Goal: Task Accomplishment & Management: Manage account settings

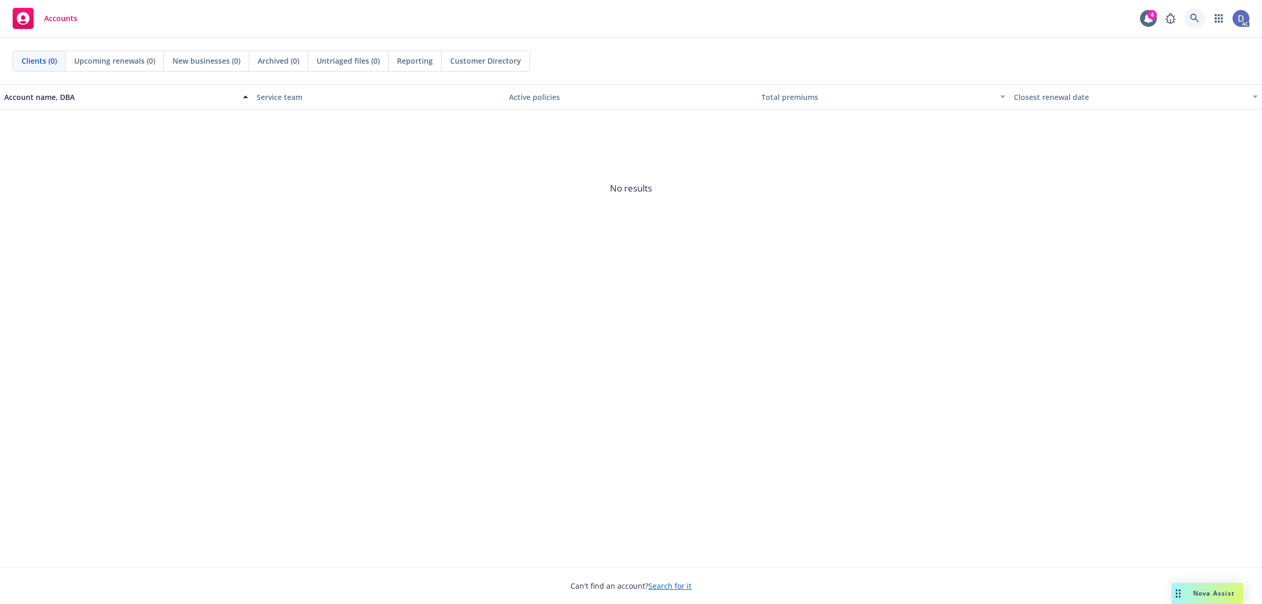
click at [1009, 17] on icon at bounding box center [1194, 18] width 9 height 9
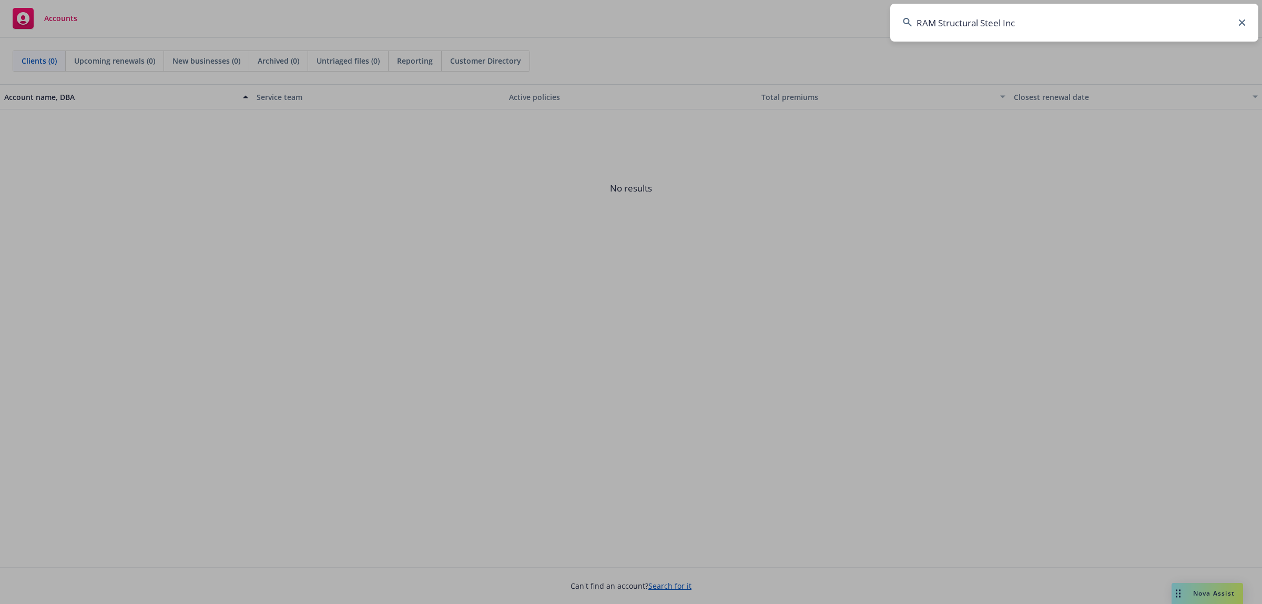
click at [1009, 17] on input "RAM Structural Steel Inc" at bounding box center [1074, 23] width 368 height 38
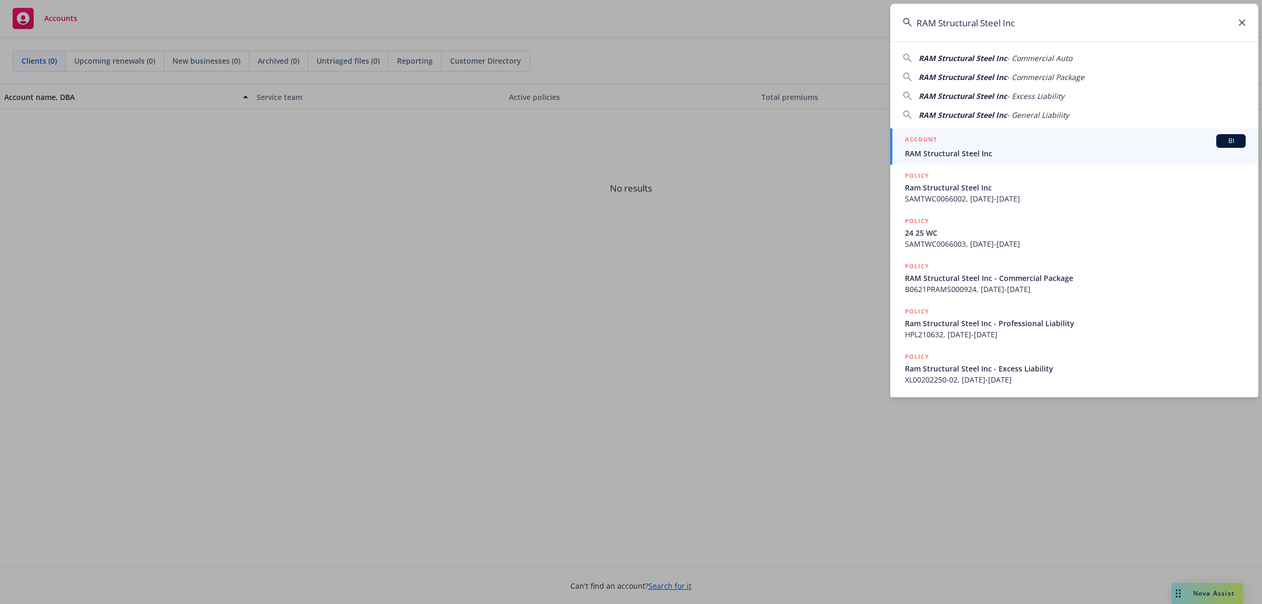
type input "RAM Structural Steel Inc"
click at [1009, 143] on div "ACCOUNT BI" at bounding box center [1075, 141] width 341 height 14
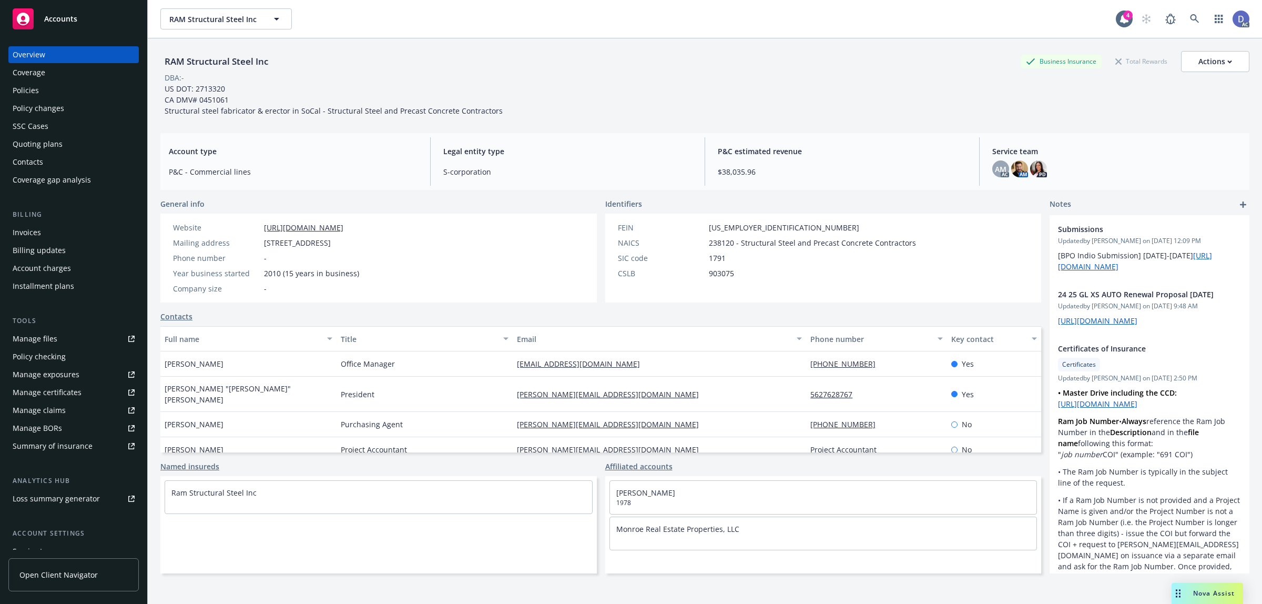
click at [558, 233] on div "Website http://www.ramsteelinc.com/ Mailing address 14546 Violet St, Chino Hill…" at bounding box center [378, 257] width 436 height 89
click at [59, 402] on div "Manage claims" at bounding box center [39, 410] width 53 height 17
click at [62, 335] on link "Manage files" at bounding box center [73, 338] width 130 height 17
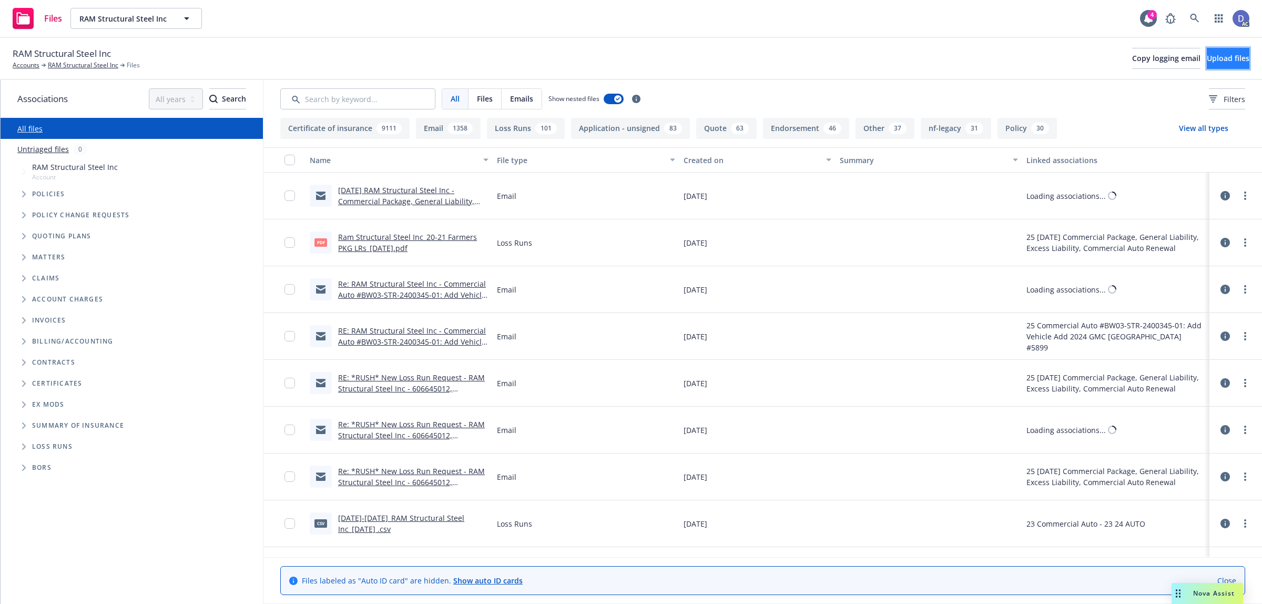
click at [1212, 61] on span "Upload files" at bounding box center [1228, 58] width 43 height 10
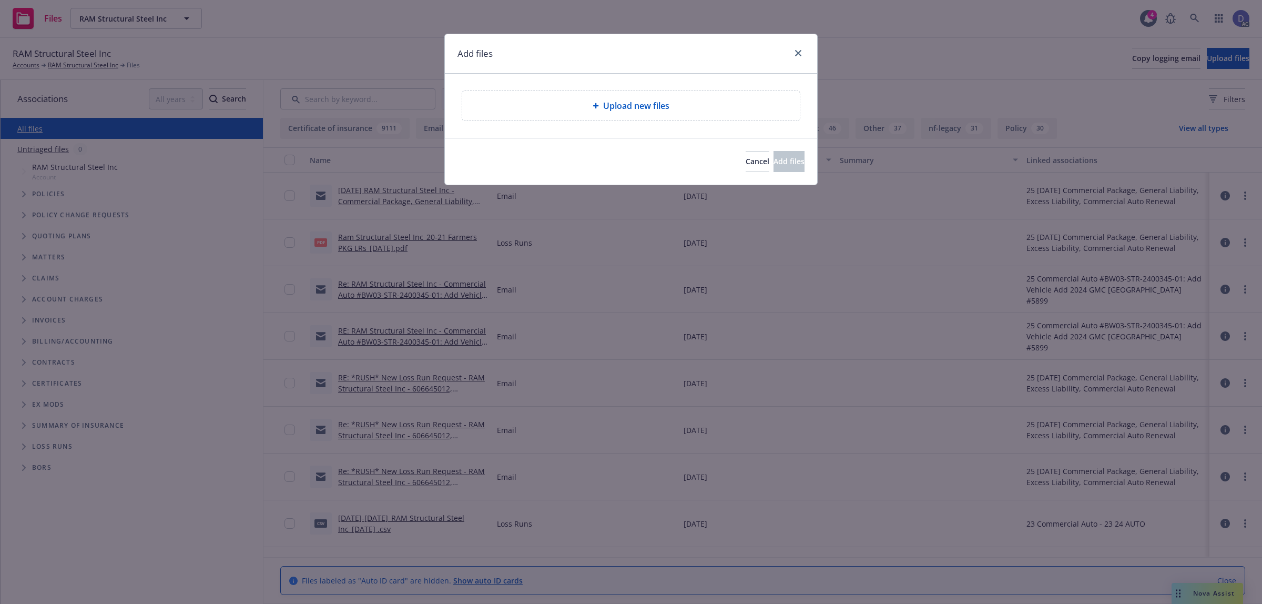
click at [645, 100] on span "Upload new files" at bounding box center [636, 105] width 66 height 13
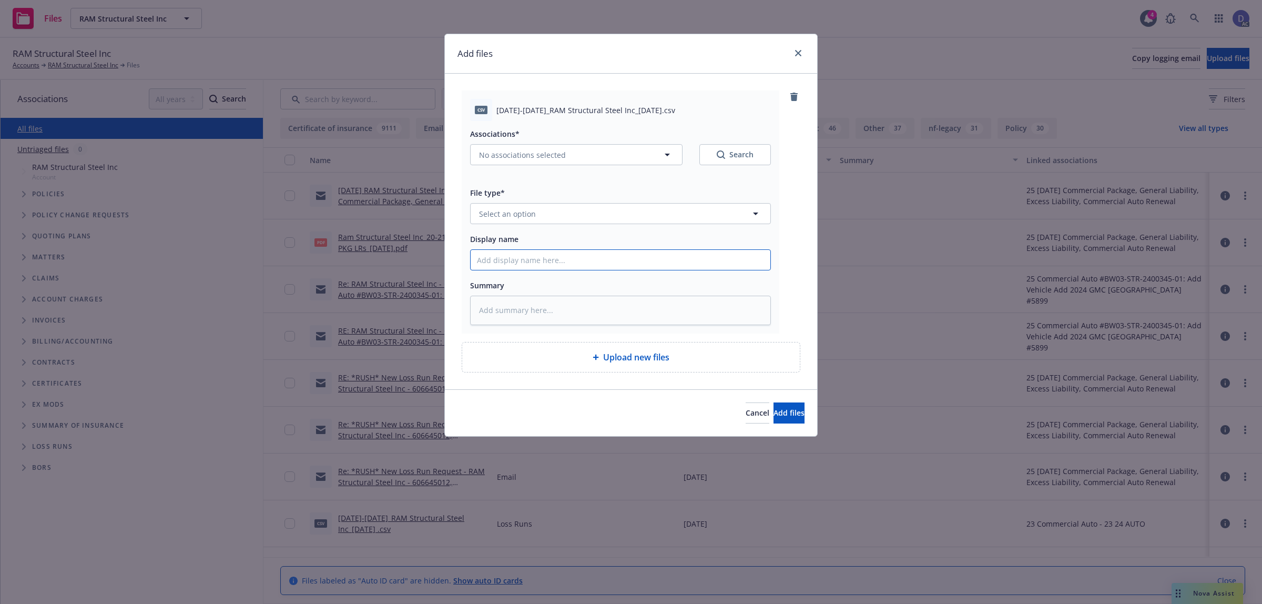
click at [565, 254] on input "Display name" at bounding box center [621, 260] width 300 height 20
paste input "2021-2024_RAM Structural Steel Inc_2-10-2025"
type input "2021-2024_RAM Structural Steel Inc_2-10-2025"
type textarea "x"
type input "2021-2024_RAM Structural Steel Inc_2-10-2025"
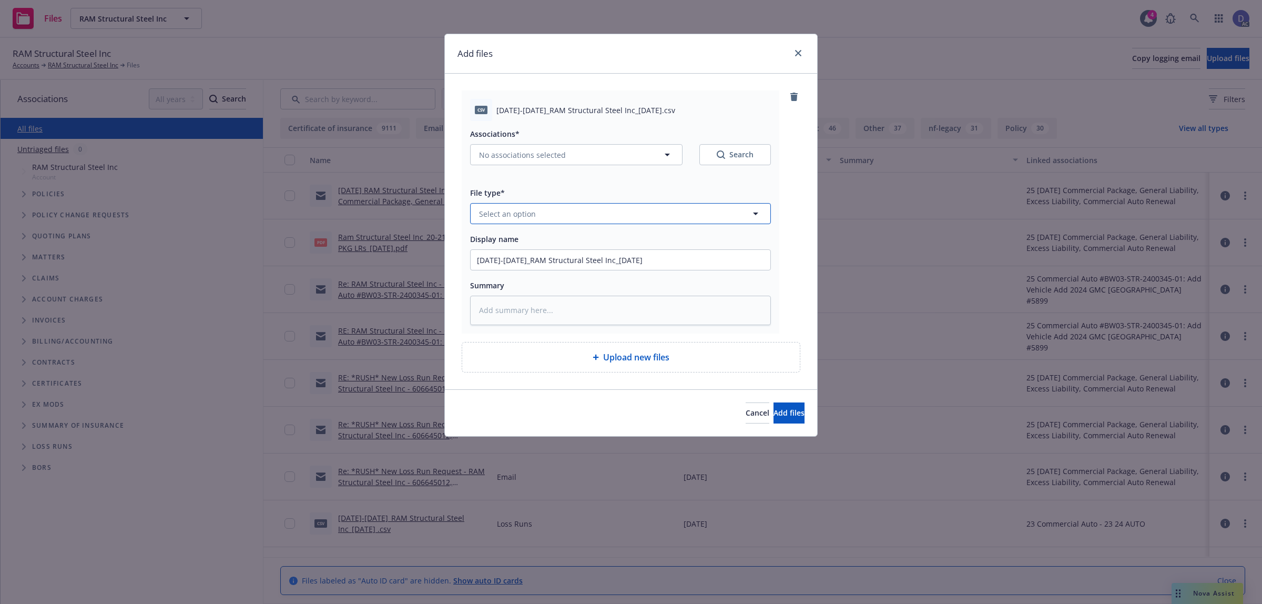
click at [596, 204] on button "Select an option" at bounding box center [620, 213] width 301 height 21
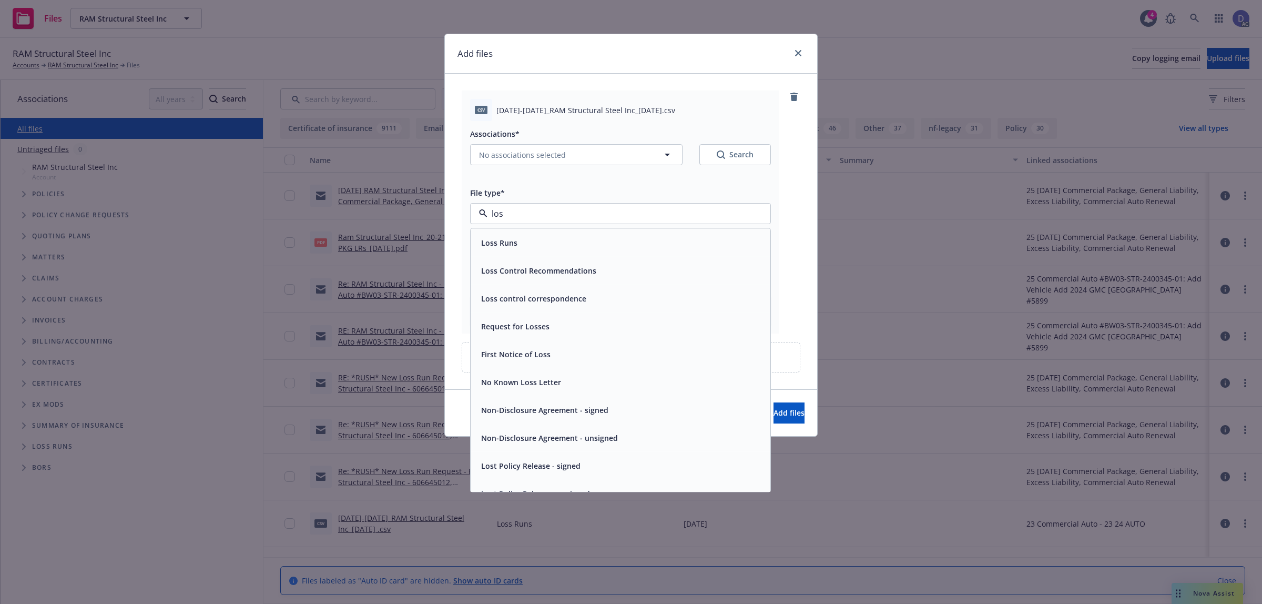
type input "loss"
click at [574, 234] on div "Loss Runs" at bounding box center [621, 243] width 300 height 28
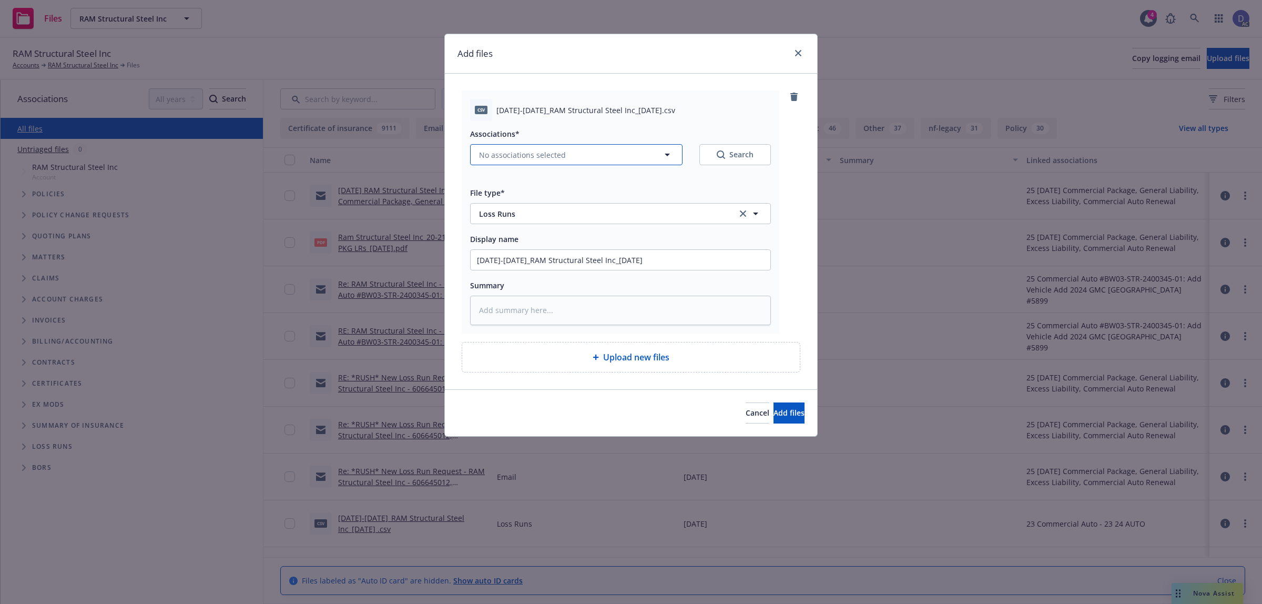
click at [611, 159] on button "No associations selected" at bounding box center [576, 154] width 212 height 21
type textarea "x"
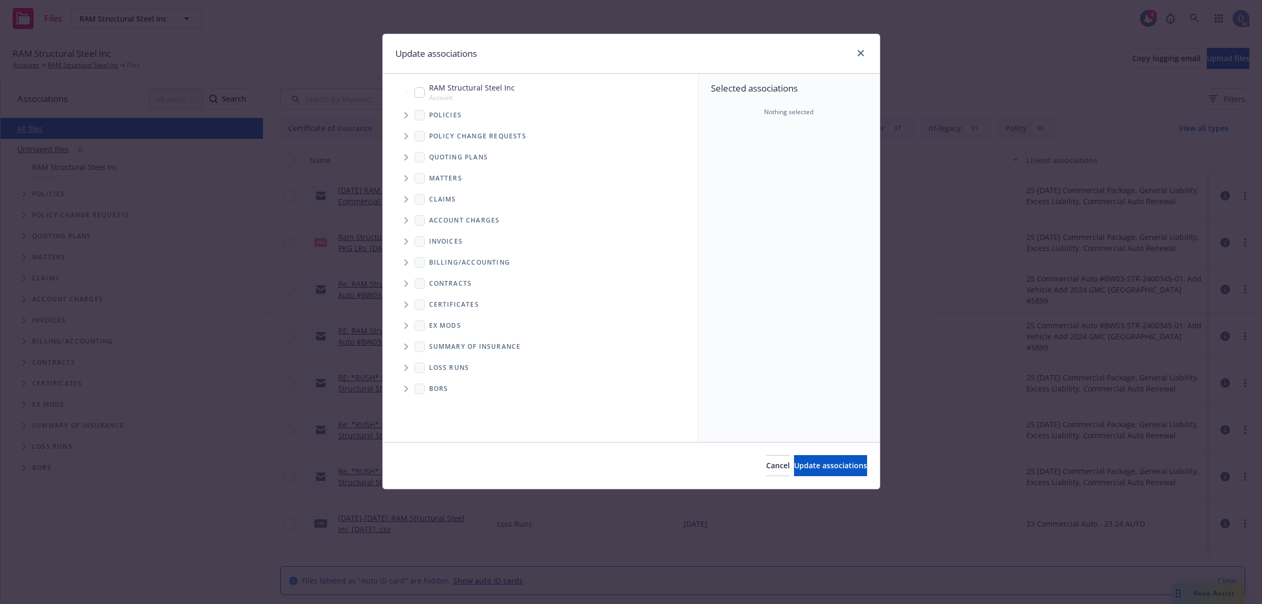
click at [411, 118] on span "Tree Example" at bounding box center [405, 115] width 17 height 17
click at [734, 174] on div "Selected associations Nothing selected" at bounding box center [788, 258] width 181 height 368
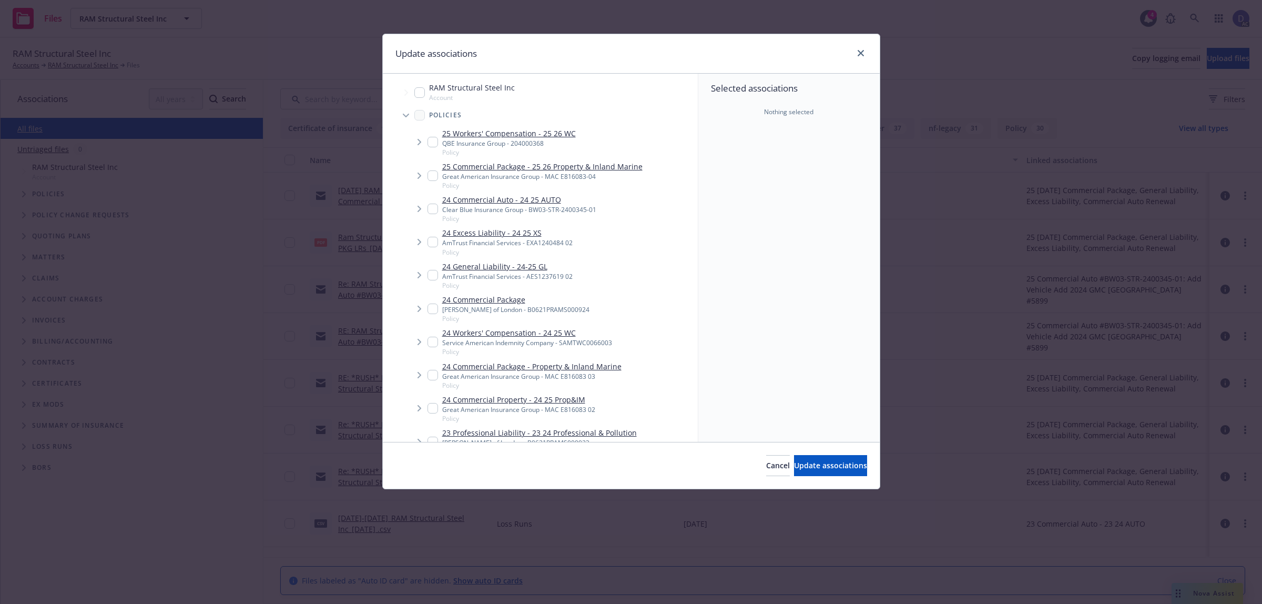
scroll to position [284, 0]
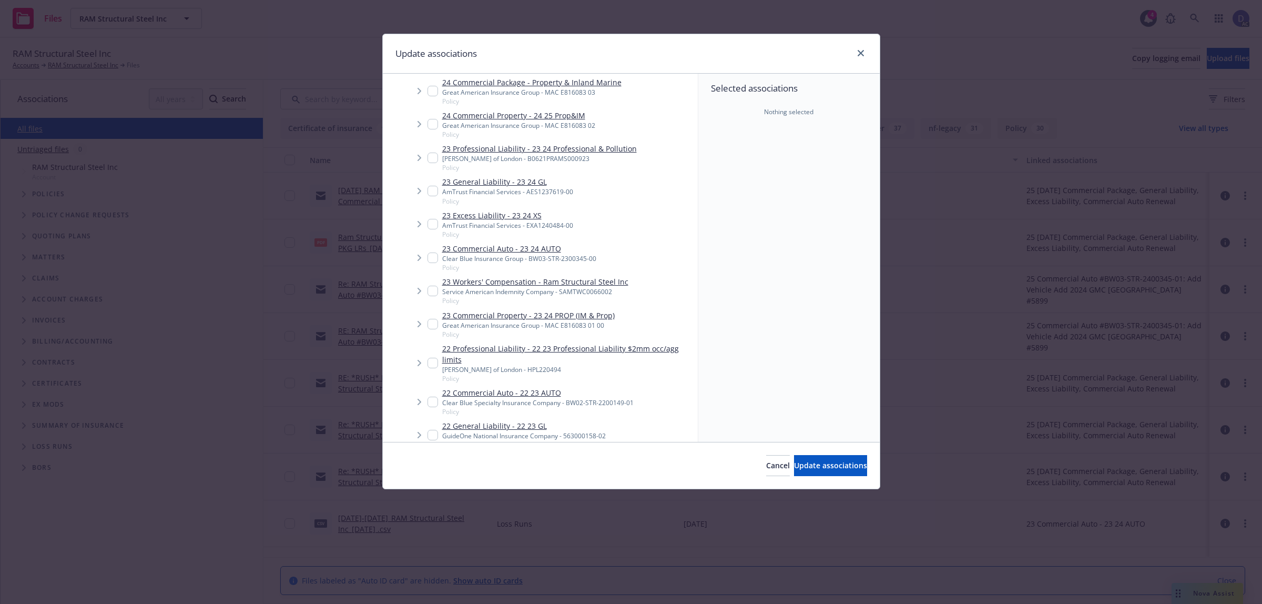
click at [434, 262] on input "Tree Example" at bounding box center [432, 257] width 11 height 11
checkbox input "true"
click at [804, 469] on span "Update associations" at bounding box center [830, 465] width 73 height 10
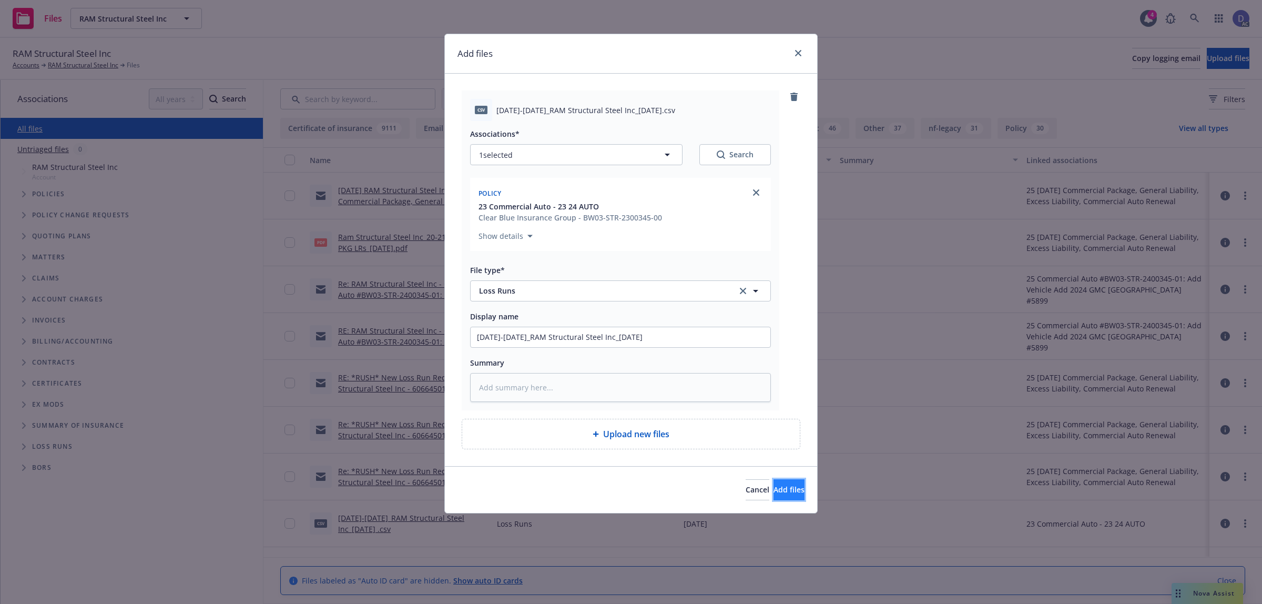
click at [781, 489] on span "Add files" at bounding box center [788, 489] width 31 height 10
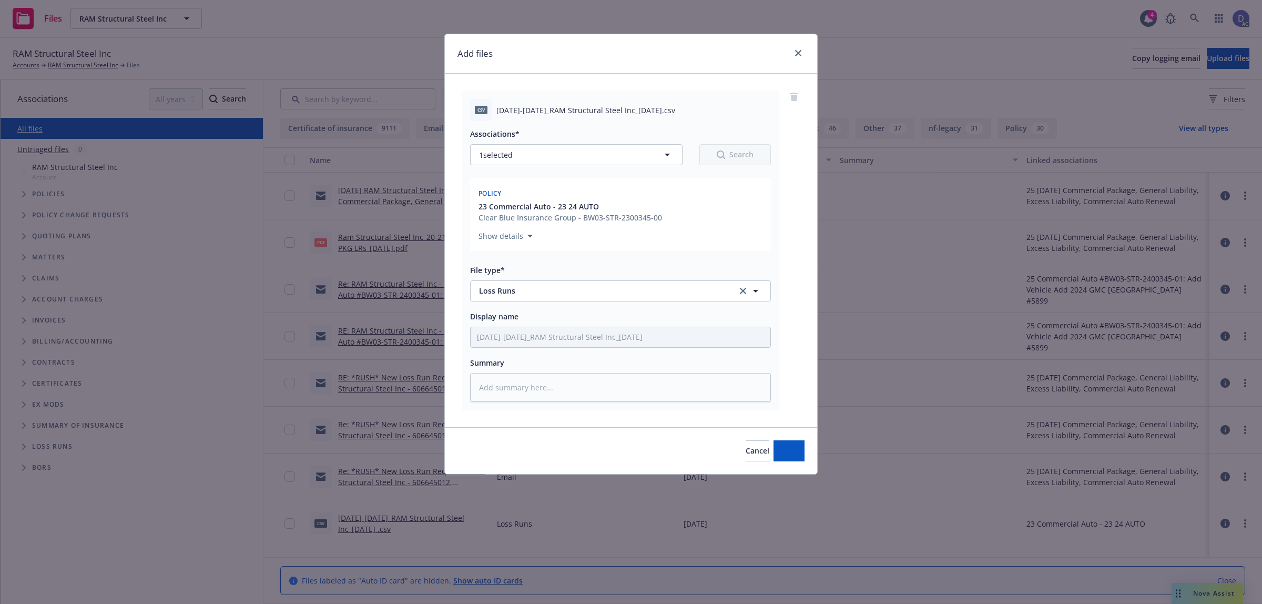
type textarea "x"
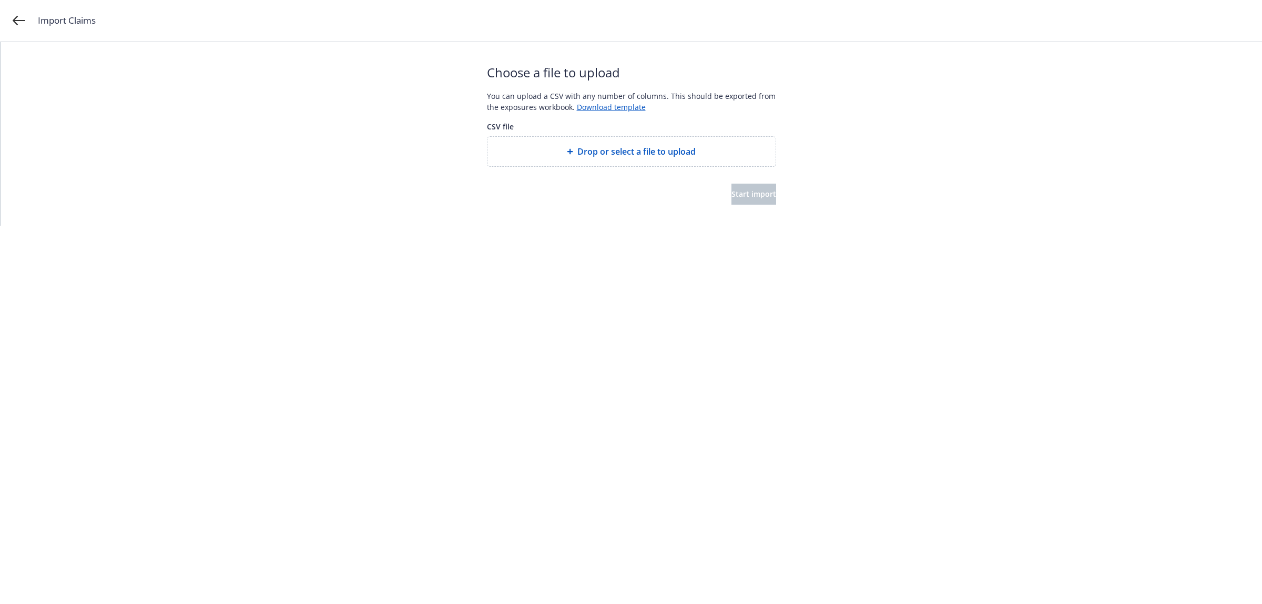
click at [619, 148] on span "Drop or select a file to upload" at bounding box center [636, 151] width 118 height 13
click at [731, 187] on button "Start import" at bounding box center [753, 193] width 45 height 21
click at [727, 155] on html "Import Claims Start over Your file is being processed... Depending on the size …" at bounding box center [631, 77] width 1262 height 155
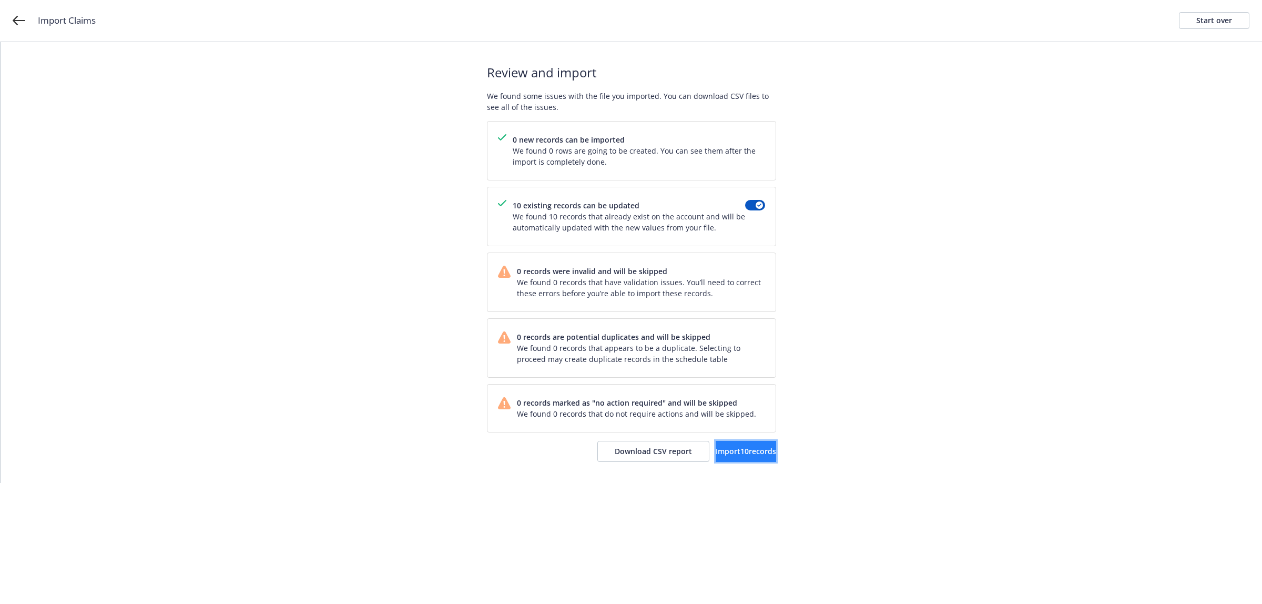
click at [716, 453] on span "Import 10 records" at bounding box center [746, 451] width 60 height 10
click at [725, 448] on span "View accounts" at bounding box center [733, 451] width 52 height 10
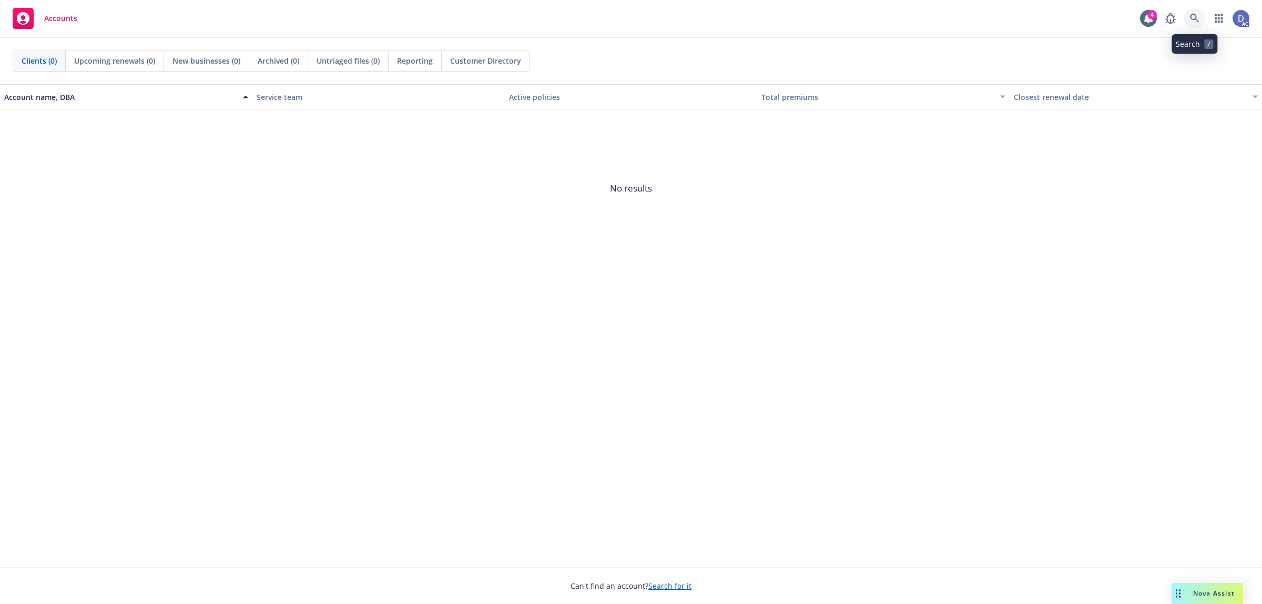
click at [1195, 20] on icon at bounding box center [1194, 18] width 9 height 9
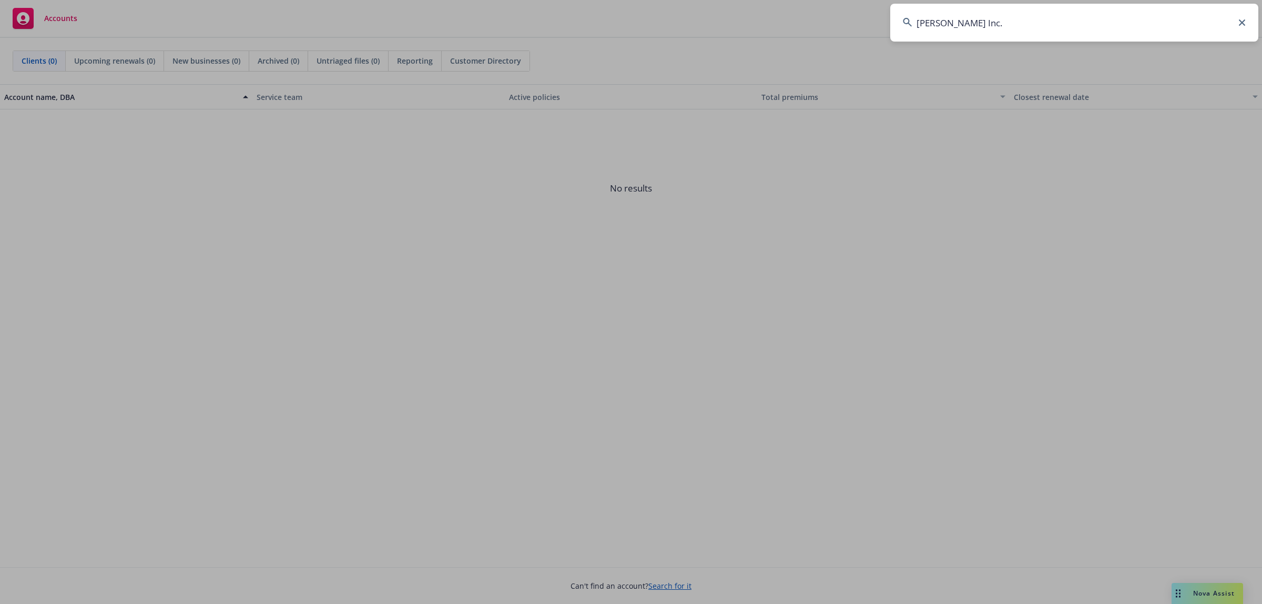
click at [1195, 20] on input "[PERSON_NAME] Inc." at bounding box center [1074, 23] width 368 height 38
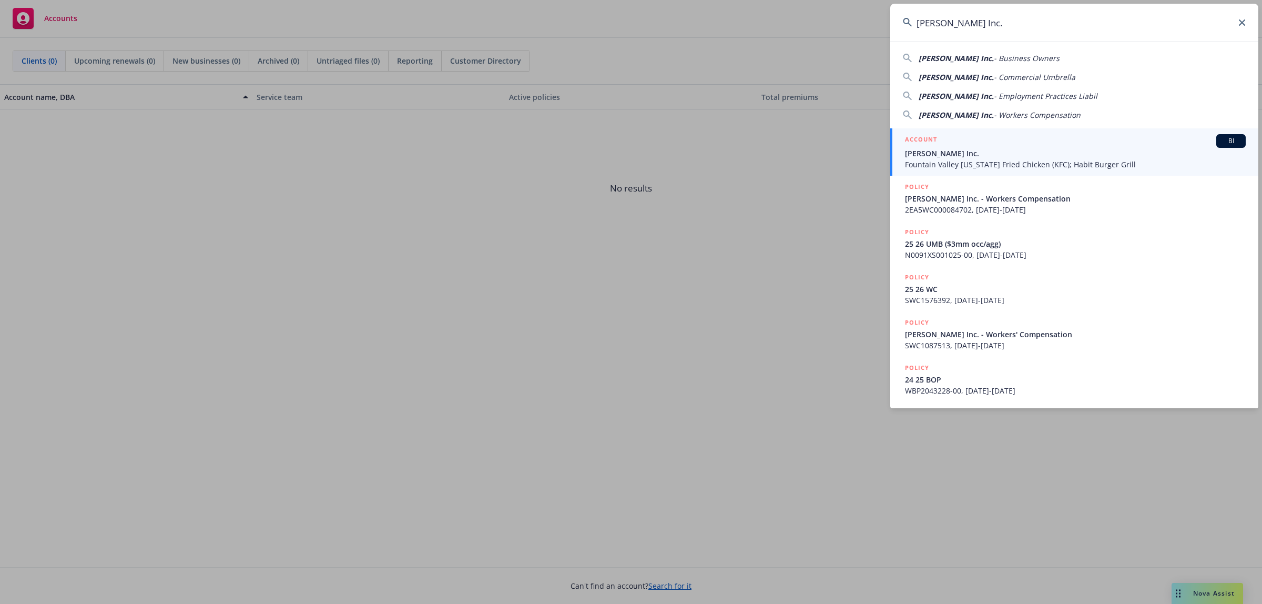
type input "[PERSON_NAME] Inc."
click at [1003, 149] on span "[PERSON_NAME] Inc." at bounding box center [1075, 153] width 341 height 11
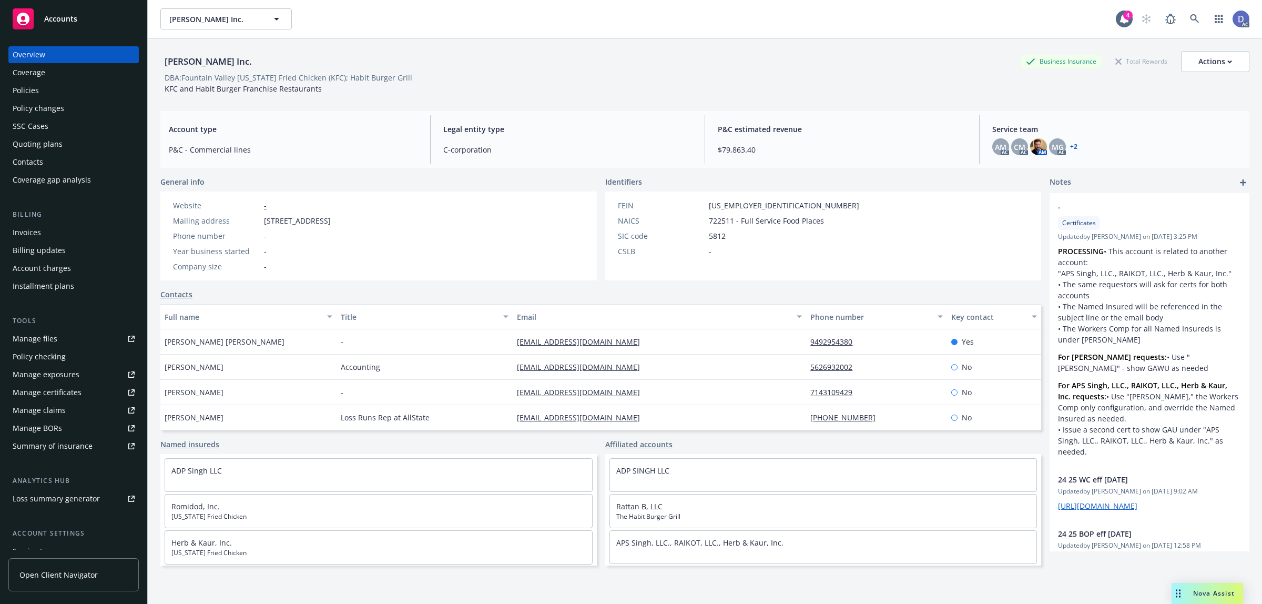
click at [58, 406] on div "Manage claims" at bounding box center [39, 410] width 53 height 17
click at [45, 342] on div "Manage files" at bounding box center [35, 338] width 45 height 17
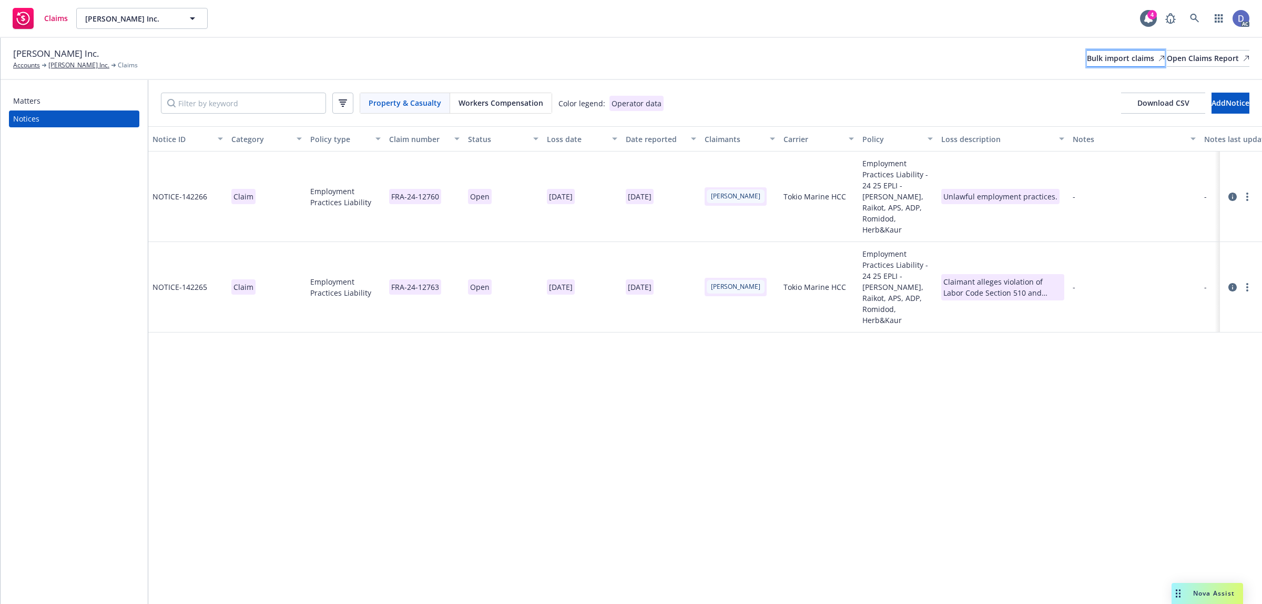
click at [1104, 61] on div "Bulk import claims" at bounding box center [1126, 58] width 78 height 16
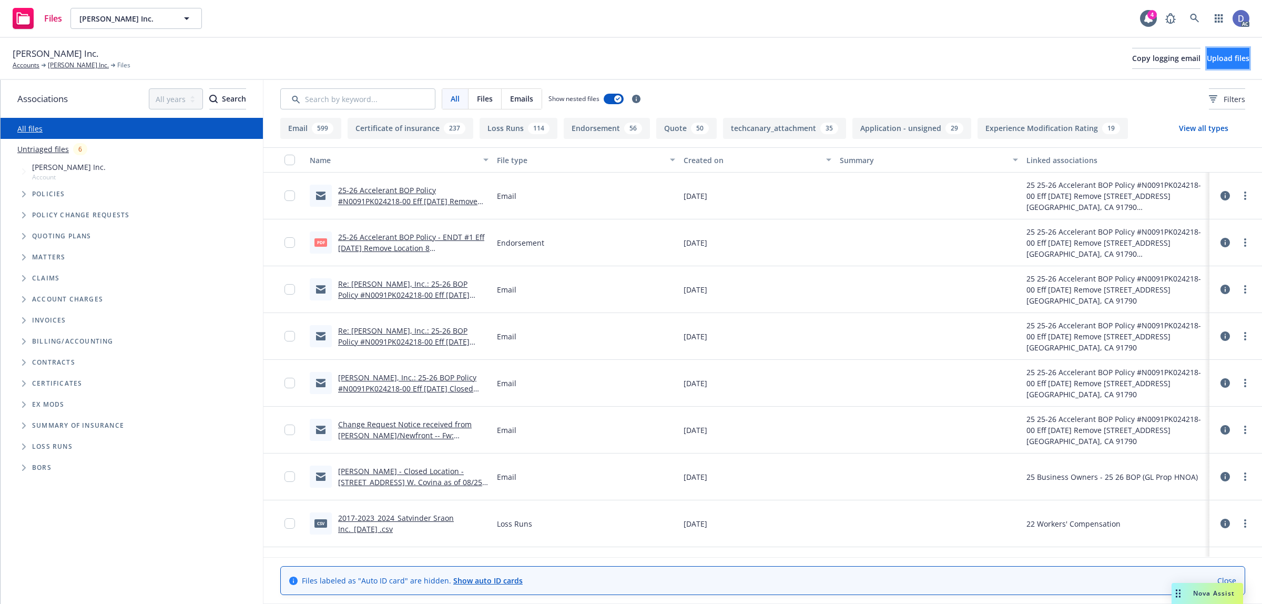
click at [1213, 59] on span "Upload files" at bounding box center [1228, 58] width 43 height 10
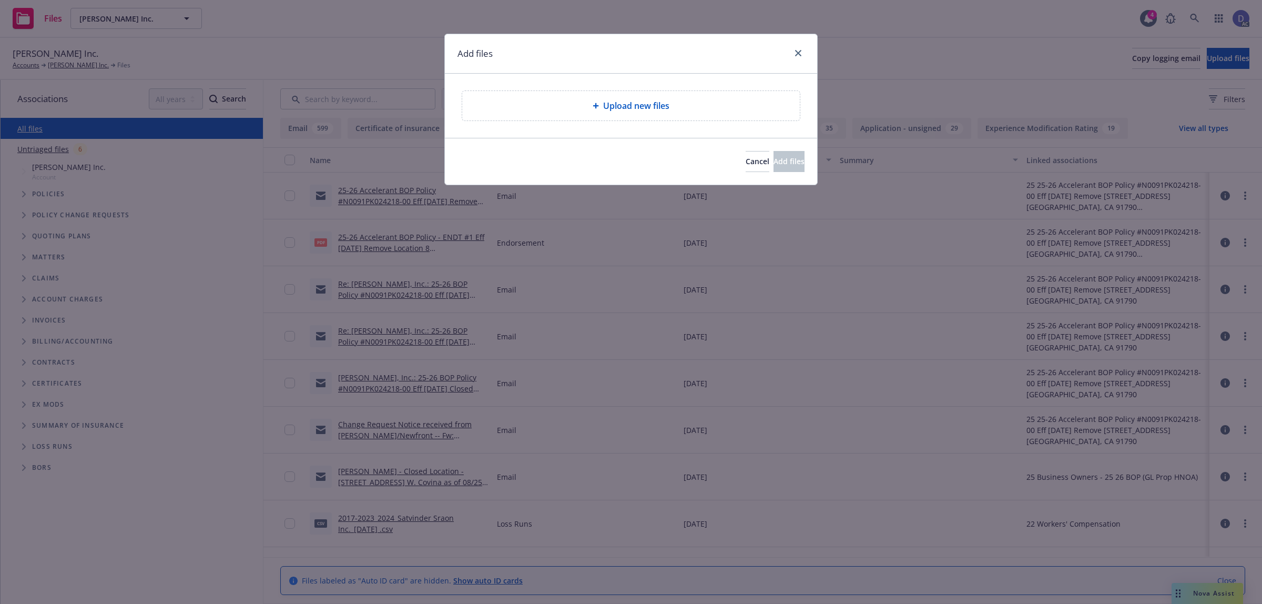
click at [644, 106] on span "Upload new files" at bounding box center [636, 105] width 66 height 13
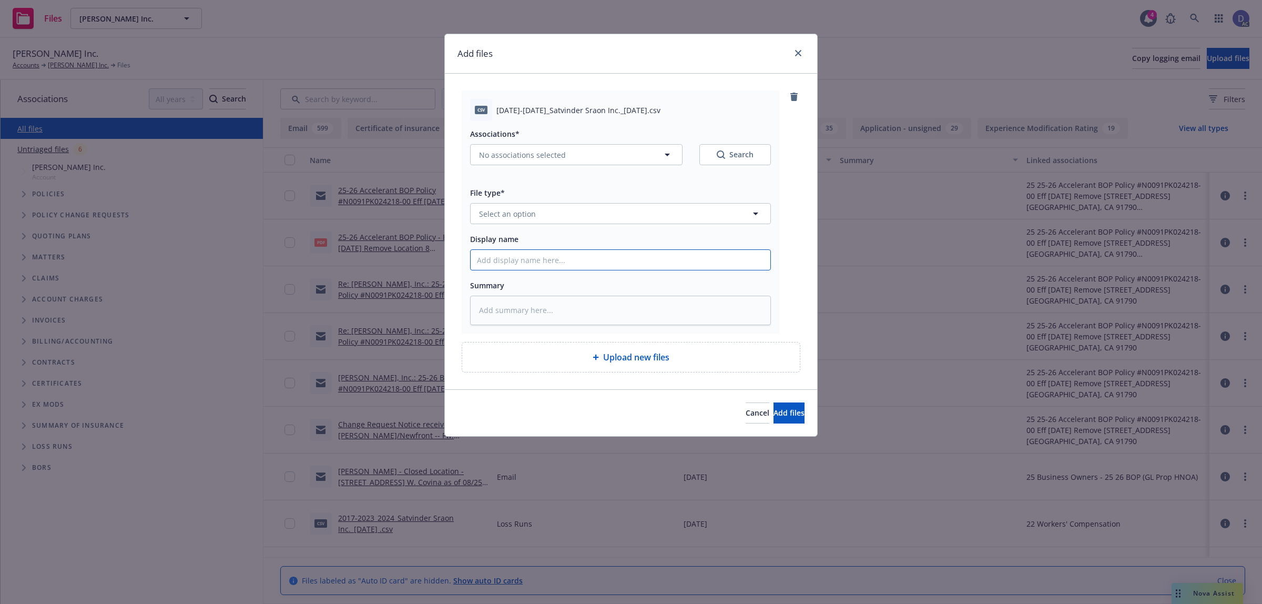
click at [555, 266] on input "Display name" at bounding box center [621, 260] width 300 height 20
paste input "2017-2023_Satvinder Sraon Inc._1-31-2025"
type input "2017-2023_Satvinder Sraon Inc._1-31-2025"
type textarea "x"
type input "2017-2023_Satvinder Sraon Inc._1-31-2025"
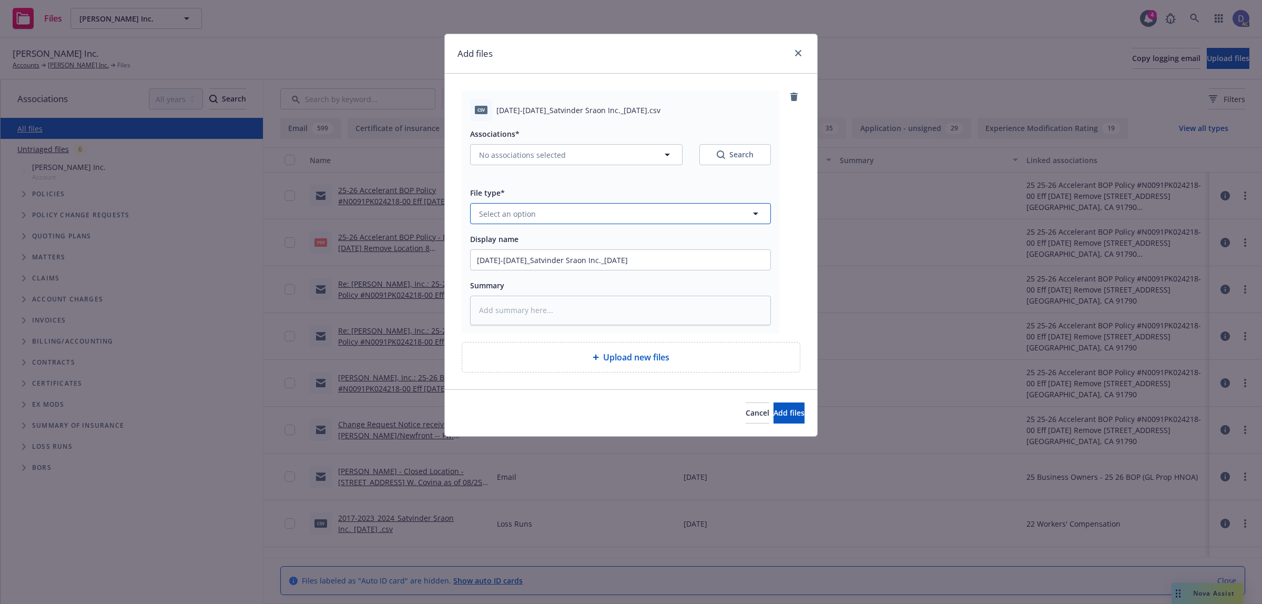
click at [629, 213] on button "Select an option" at bounding box center [620, 213] width 301 height 21
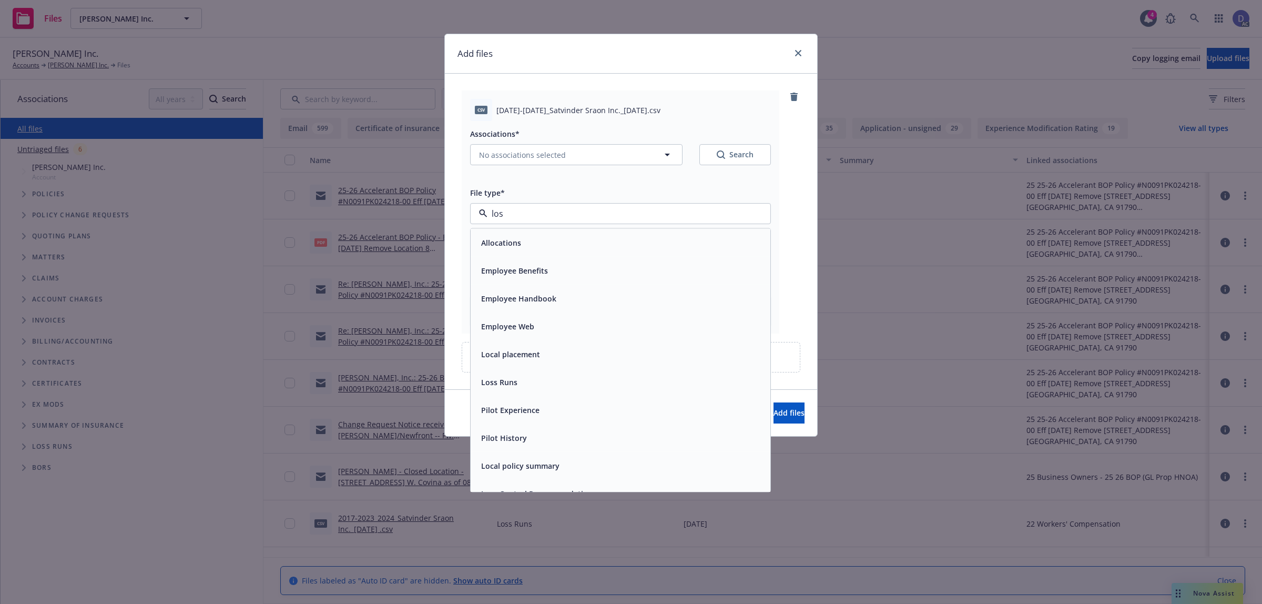
type input "loss"
click at [618, 243] on div "Loss Runs" at bounding box center [620, 242] width 287 height 15
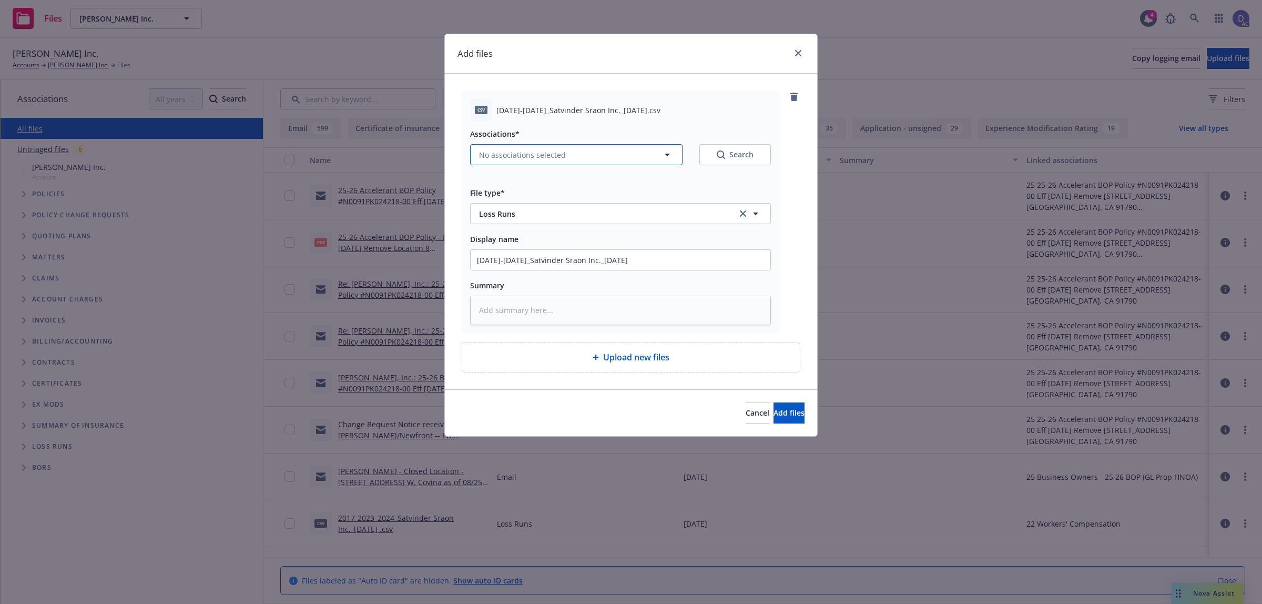
click at [600, 161] on button "No associations selected" at bounding box center [576, 154] width 212 height 21
type textarea "x"
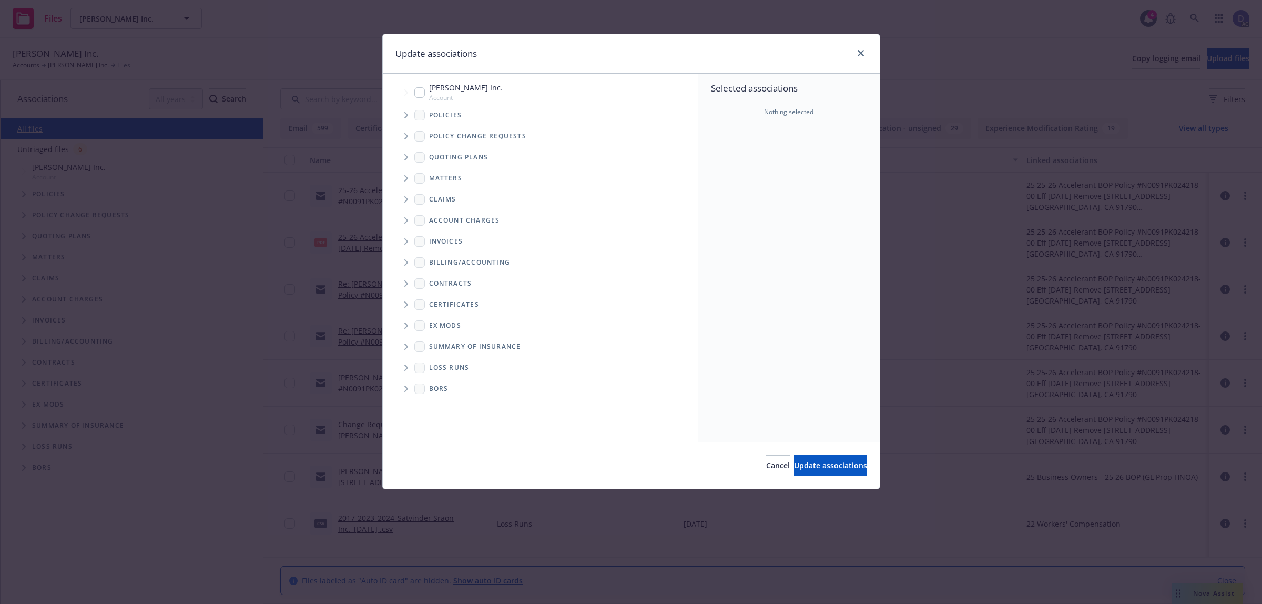
click at [401, 111] on span "Tree Example" at bounding box center [405, 115] width 17 height 17
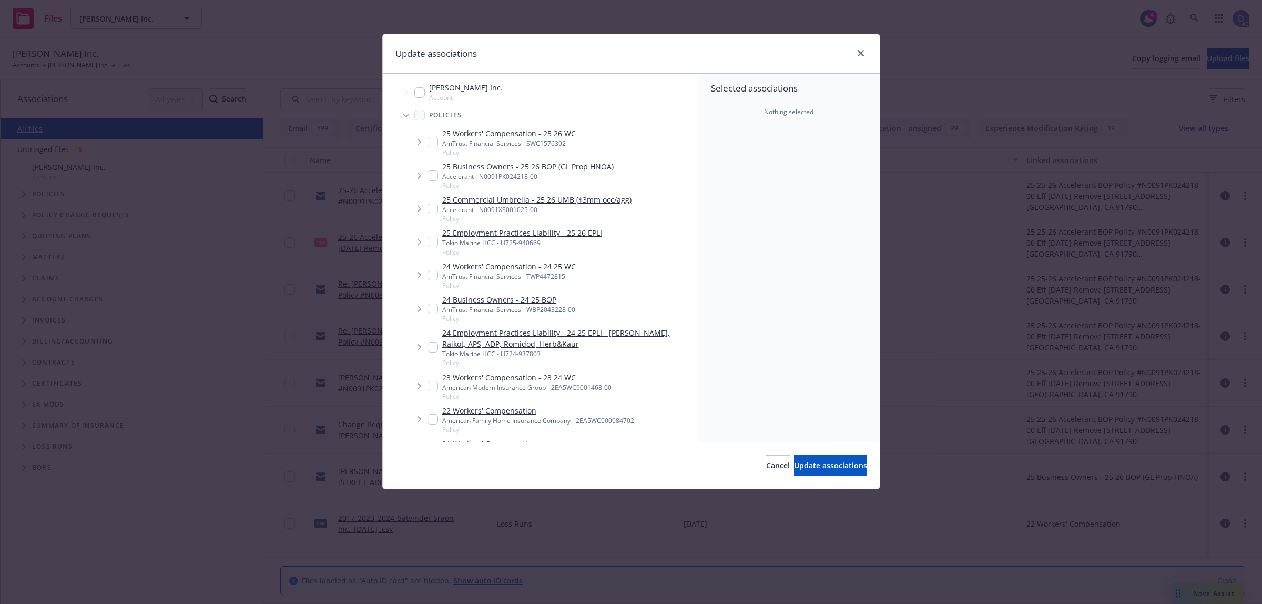
click at [729, 172] on div "Selected associations Nothing selected" at bounding box center [788, 258] width 181 height 368
click at [435, 421] on input "Tree Example" at bounding box center [432, 419] width 11 height 11
checkbox input "true"
click at [805, 470] on span "Update associations" at bounding box center [830, 465] width 73 height 10
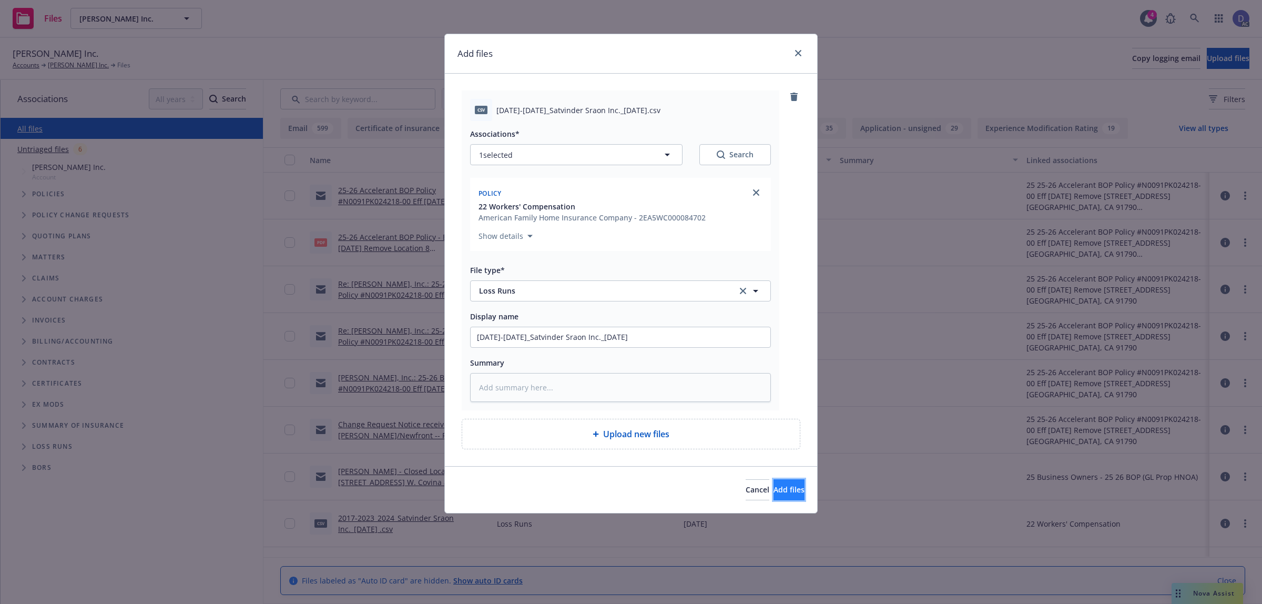
click at [773, 490] on span "Add files" at bounding box center [788, 489] width 31 height 10
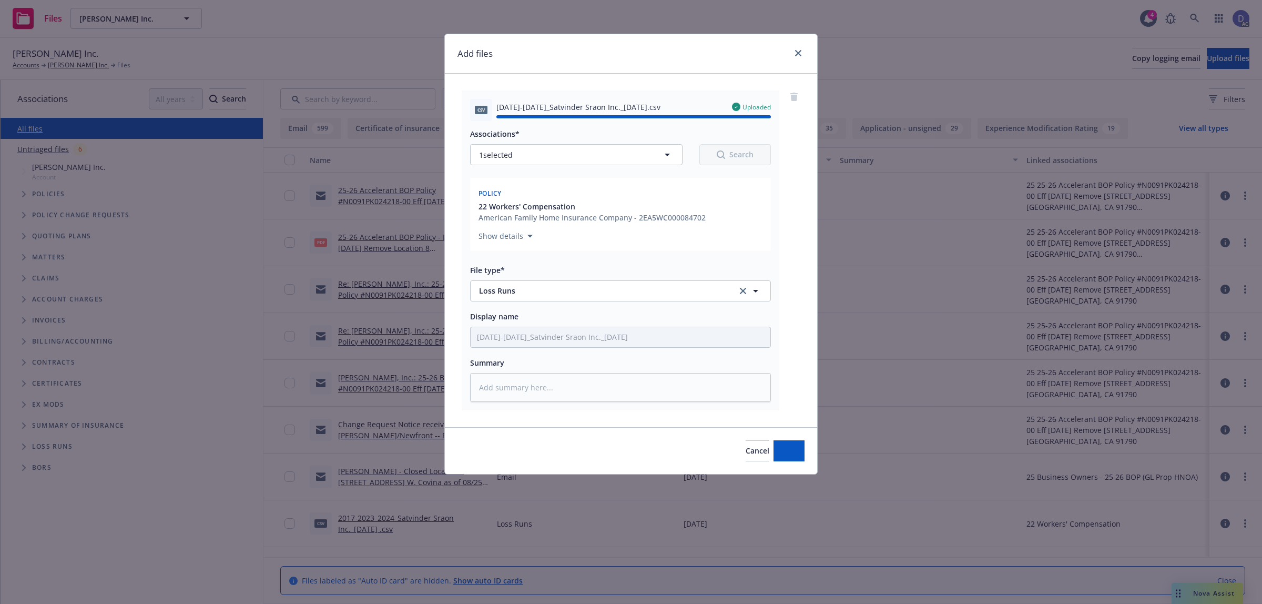
type textarea "x"
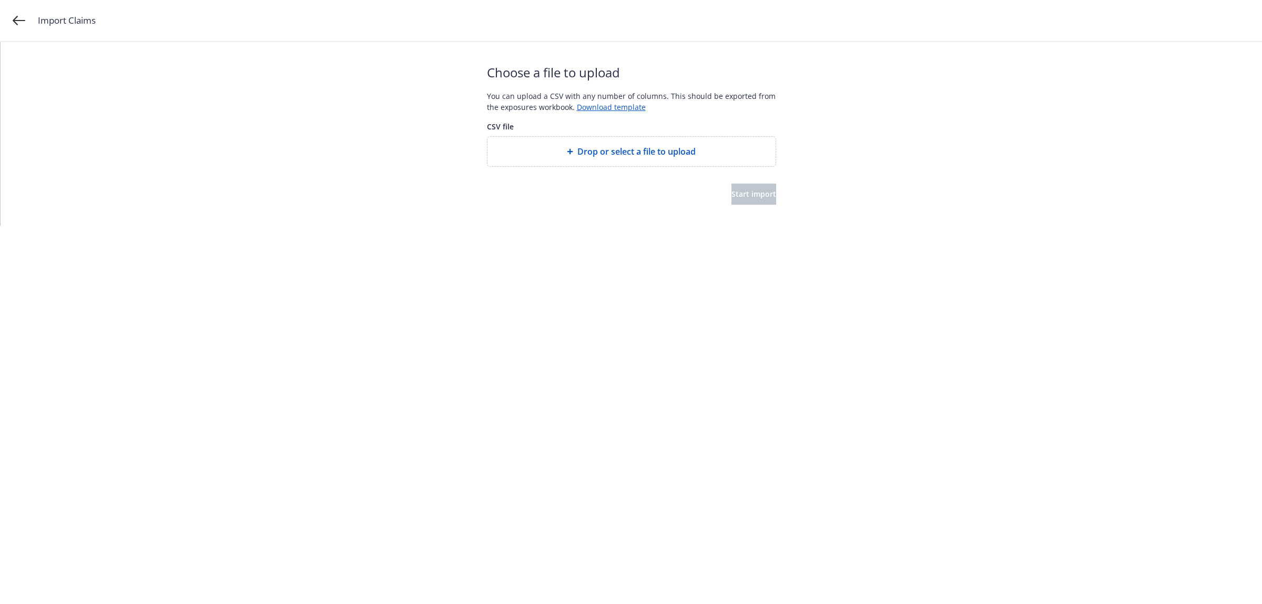
click at [614, 144] on div "Drop or select a file to upload" at bounding box center [631, 151] width 288 height 29
click at [749, 197] on span "Start import" at bounding box center [753, 194] width 45 height 10
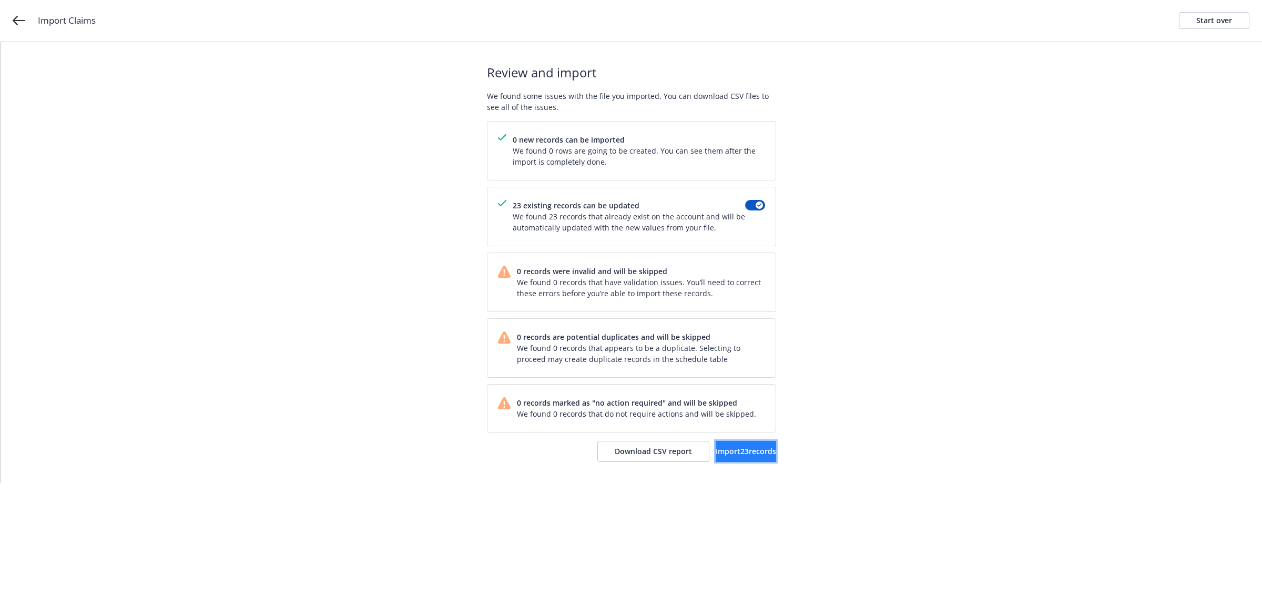
click at [716, 443] on button "Import 23 records" at bounding box center [746, 451] width 60 height 21
click at [719, 446] on link "View accounts" at bounding box center [733, 451] width 86 height 21
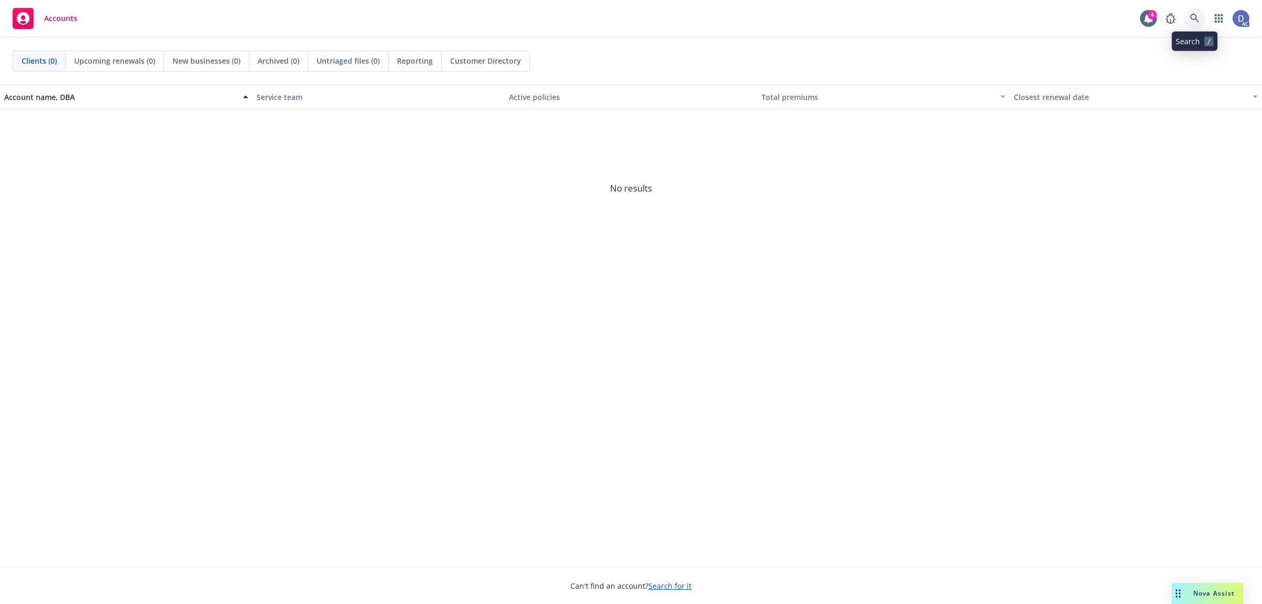
click at [1197, 19] on icon at bounding box center [1194, 18] width 9 height 9
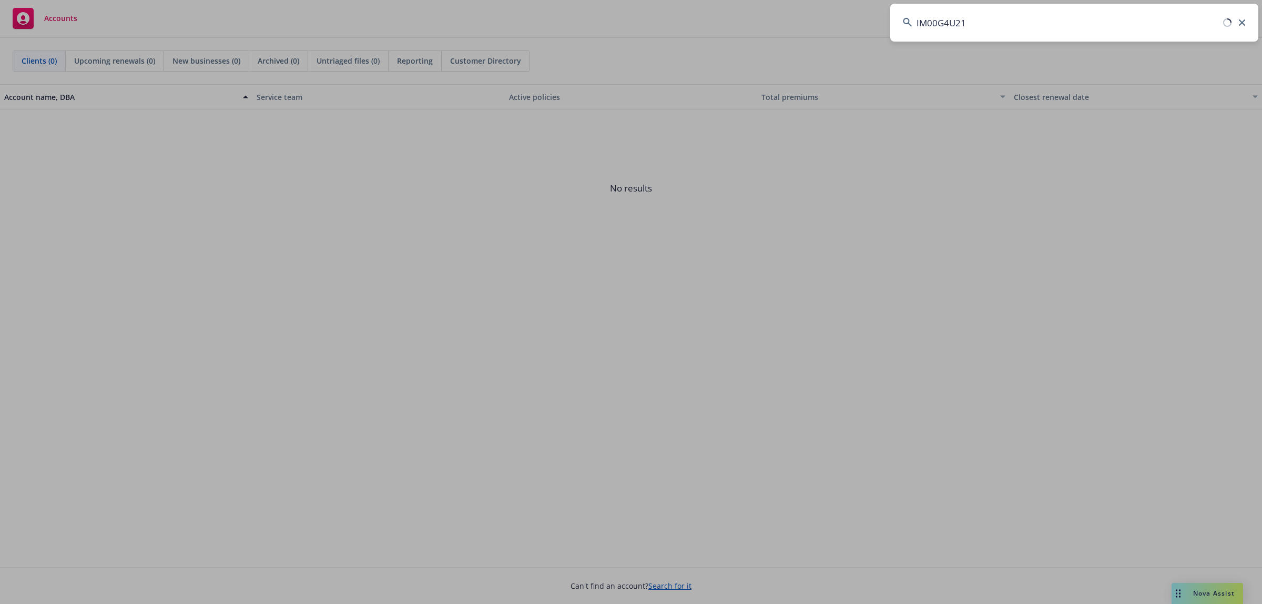
click at [1197, 19] on input "IM00G4U21" at bounding box center [1074, 23] width 368 height 38
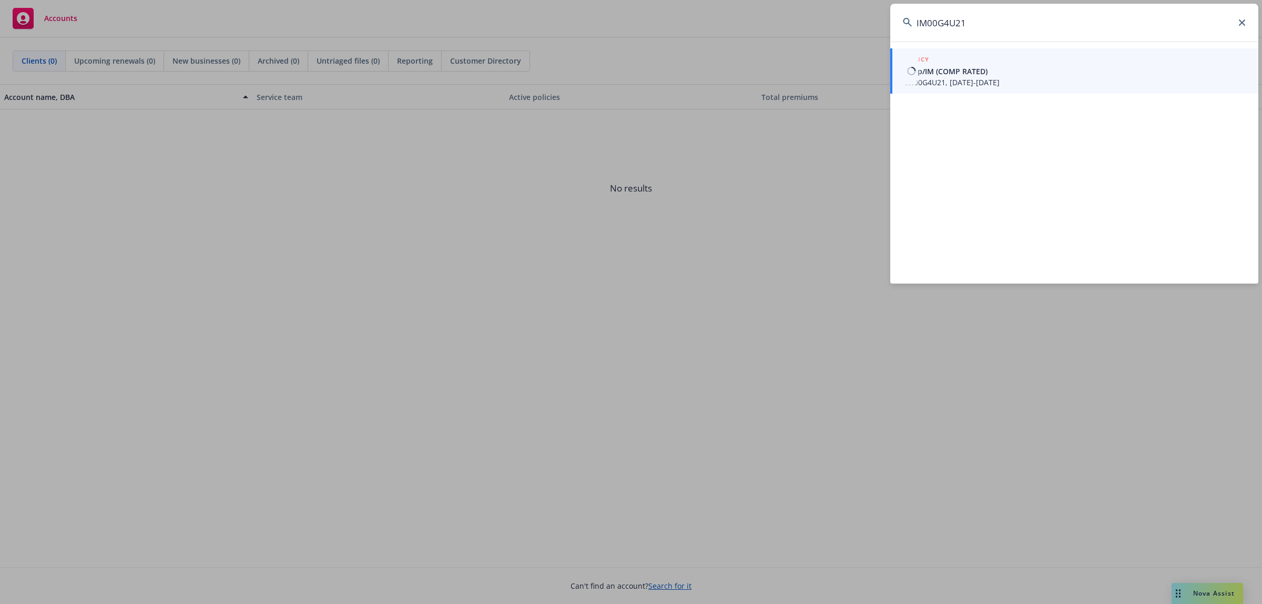
type input "IM00G4U21"
click at [1009, 77] on span "IM00G4U21, 04/01/2021-04/01/2022" at bounding box center [1075, 82] width 341 height 11
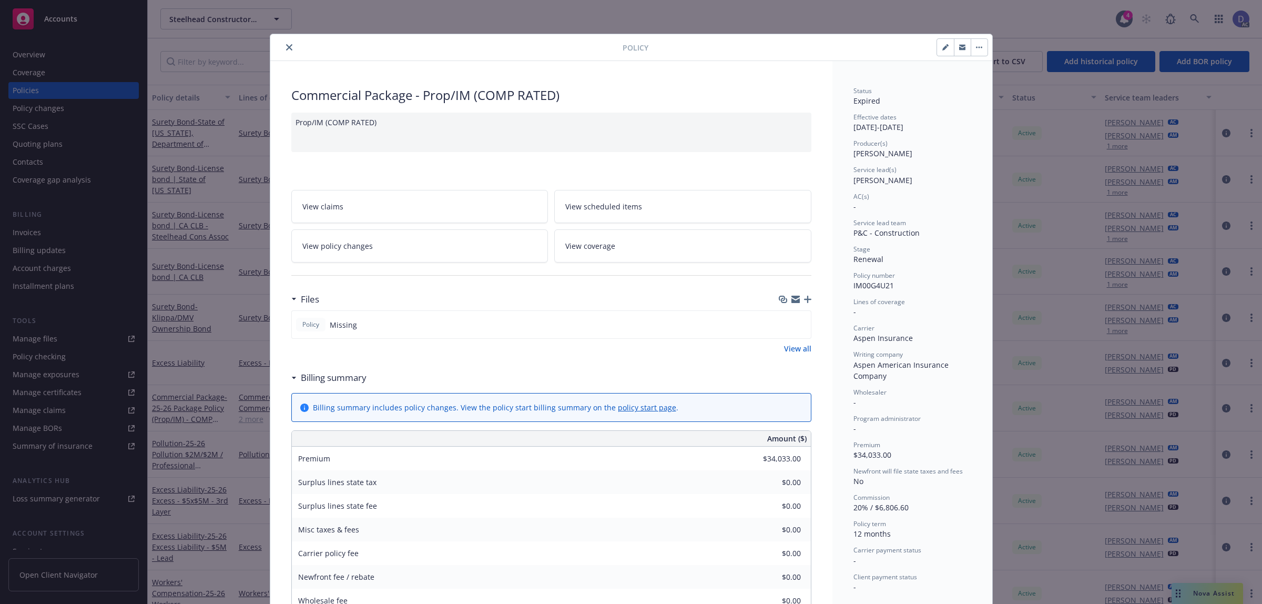
click at [286, 50] on icon "close" at bounding box center [289, 47] width 6 height 6
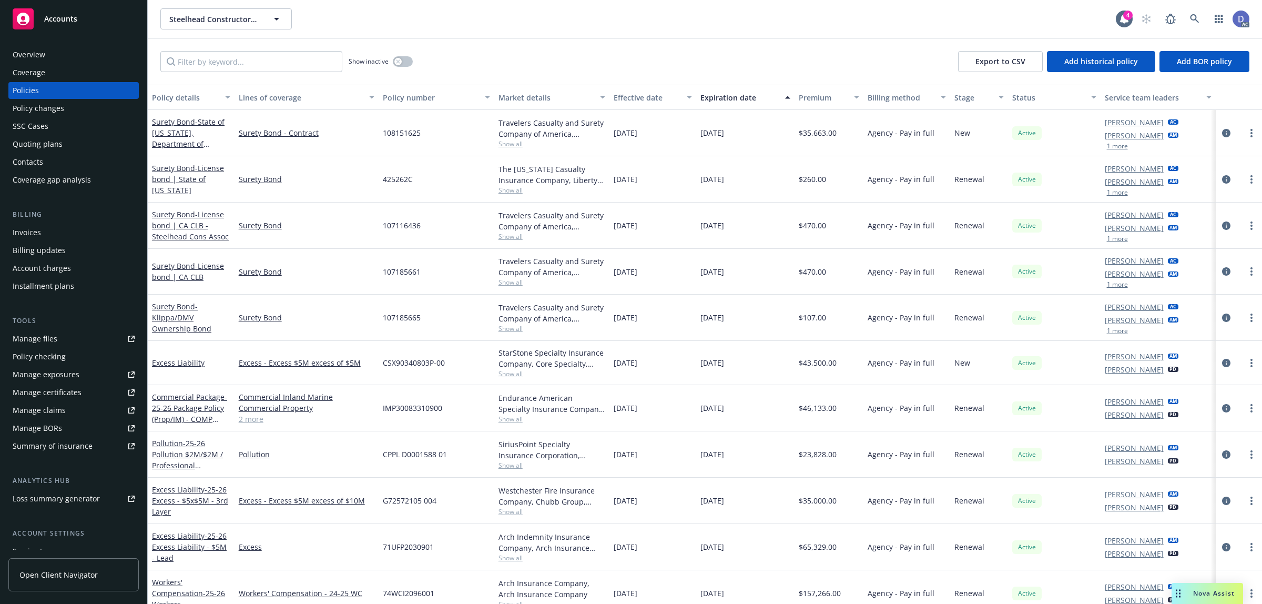
click at [69, 414] on link "Manage claims" at bounding box center [73, 410] width 130 height 17
click at [46, 410] on div "Manage claims" at bounding box center [39, 410] width 53 height 17
click at [43, 336] on div "Manage files" at bounding box center [35, 338] width 45 height 17
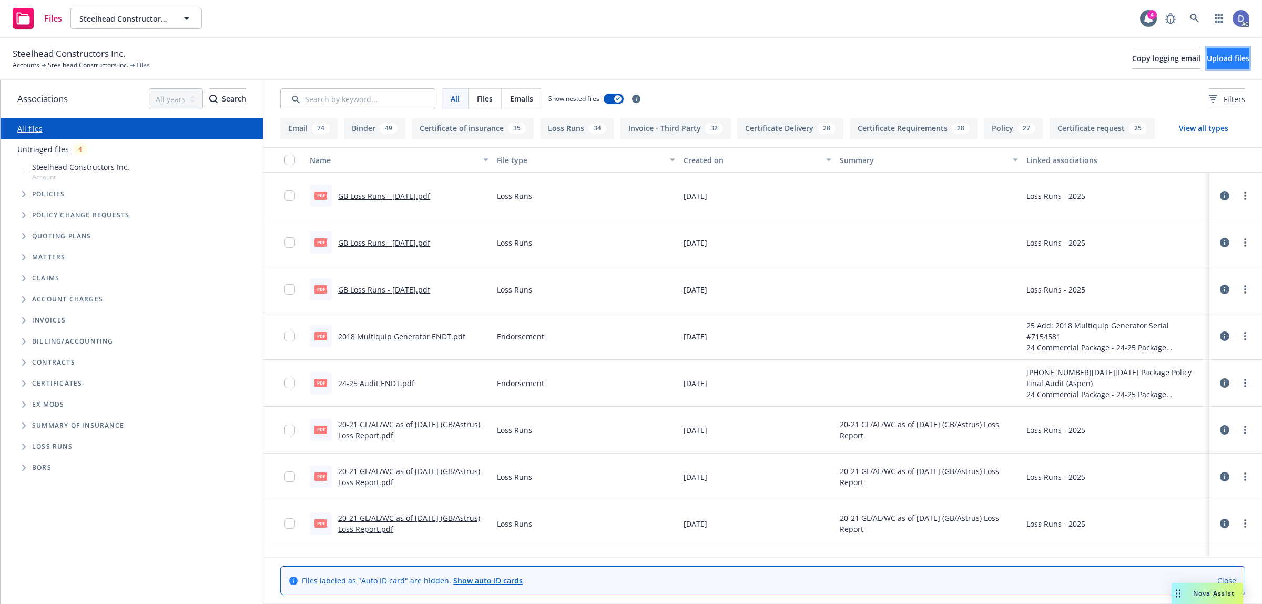
click at [1217, 59] on span "Upload files" at bounding box center [1228, 58] width 43 height 10
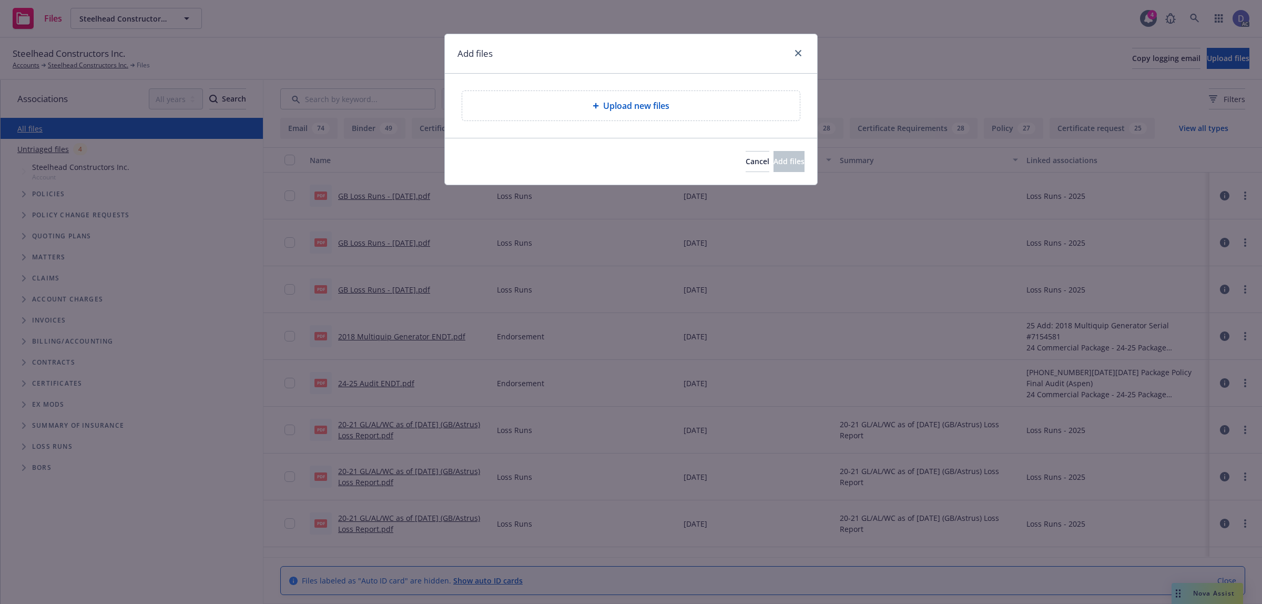
click at [653, 106] on span "Upload new files" at bounding box center [636, 105] width 66 height 13
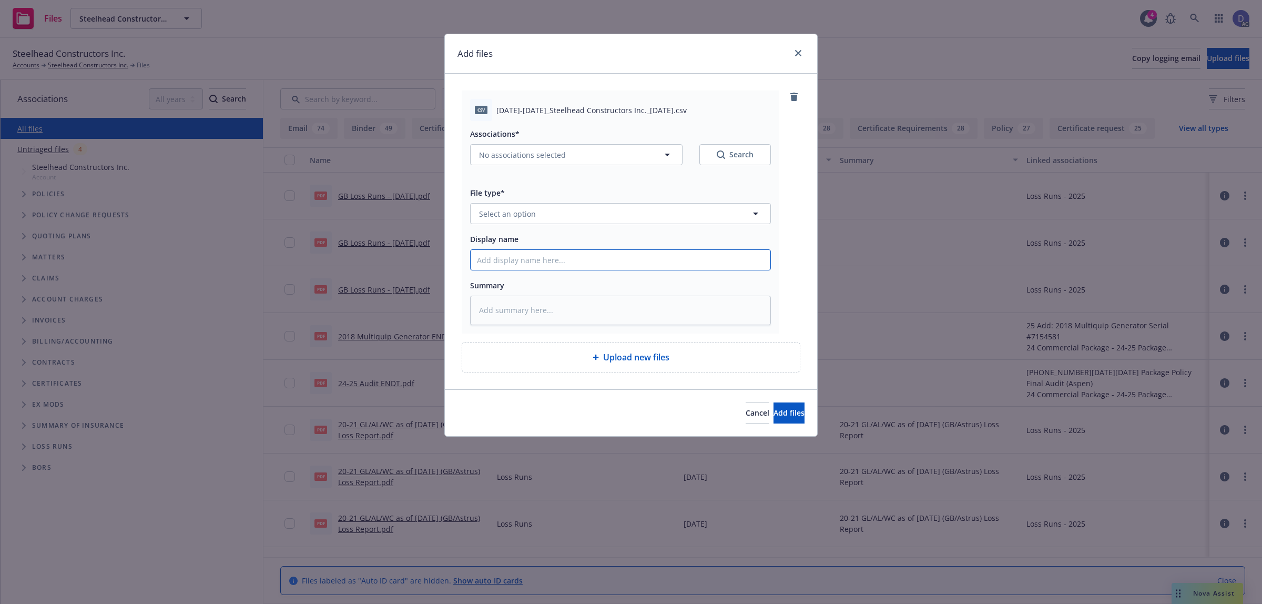
click at [614, 264] on input "Display name" at bounding box center [621, 260] width 300 height 20
paste input "2021-2025_Steelhead Constructors Inc._1-1-2025"
type input "2021-2025_Steelhead Constructors Inc._1-1-2025"
type textarea "x"
type input "2021-2025_Steelhead Constructors Inc._1-1-2025"
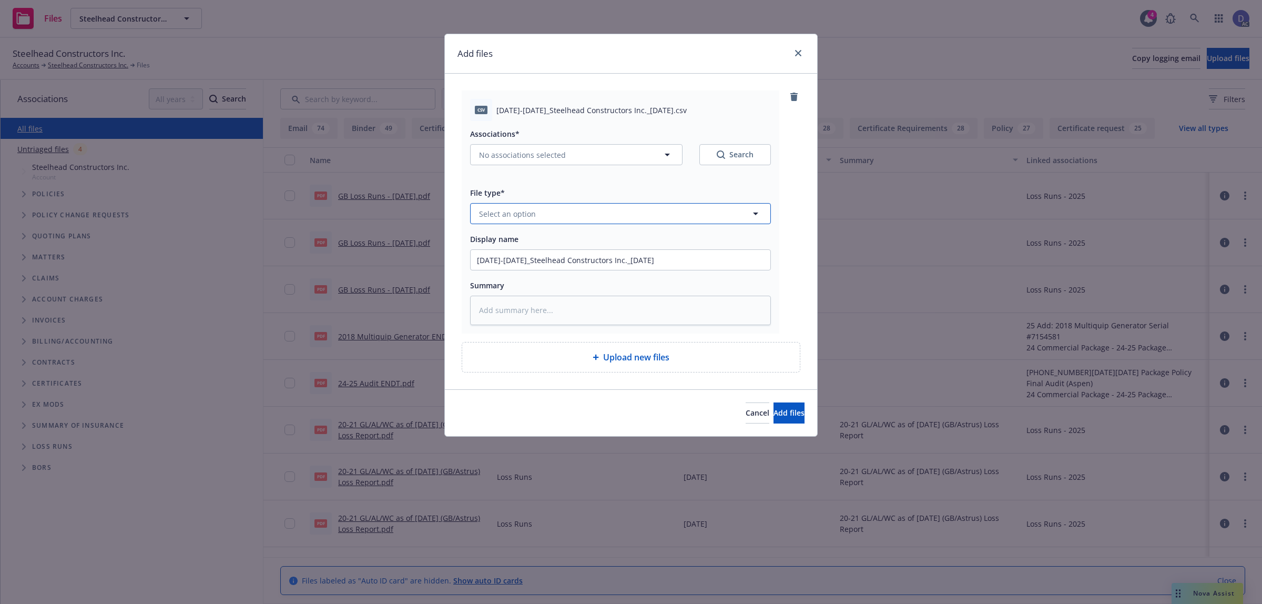
click at [664, 220] on button "Select an option" at bounding box center [620, 213] width 301 height 21
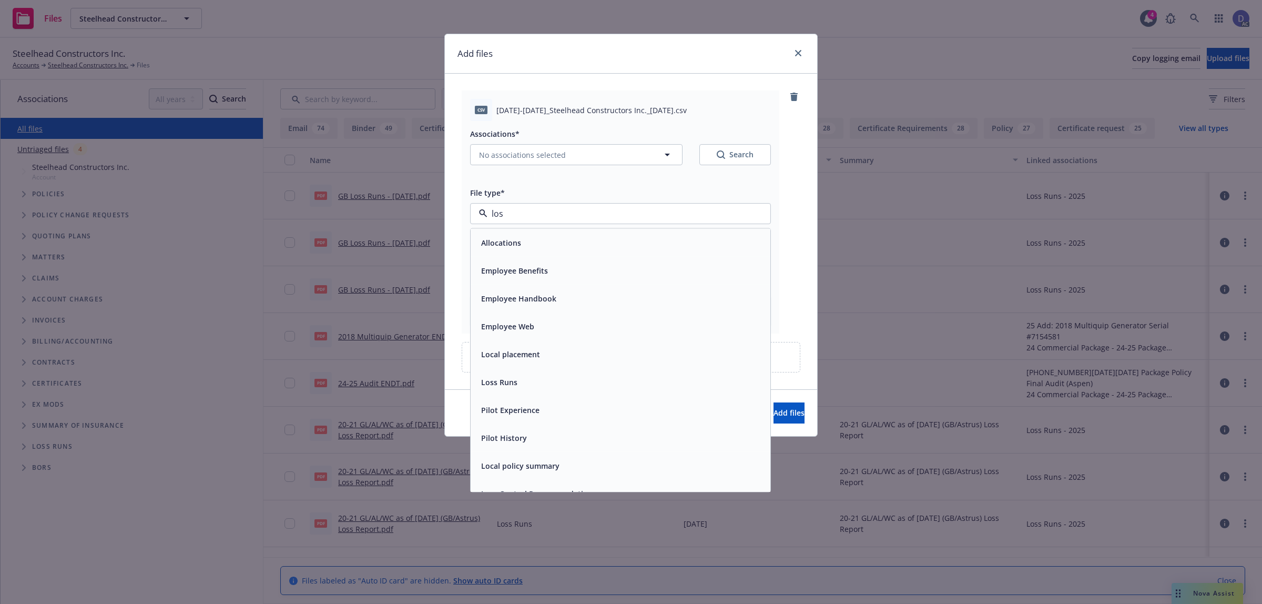
type input "loss"
click at [637, 240] on div "Loss Runs" at bounding box center [620, 242] width 287 height 15
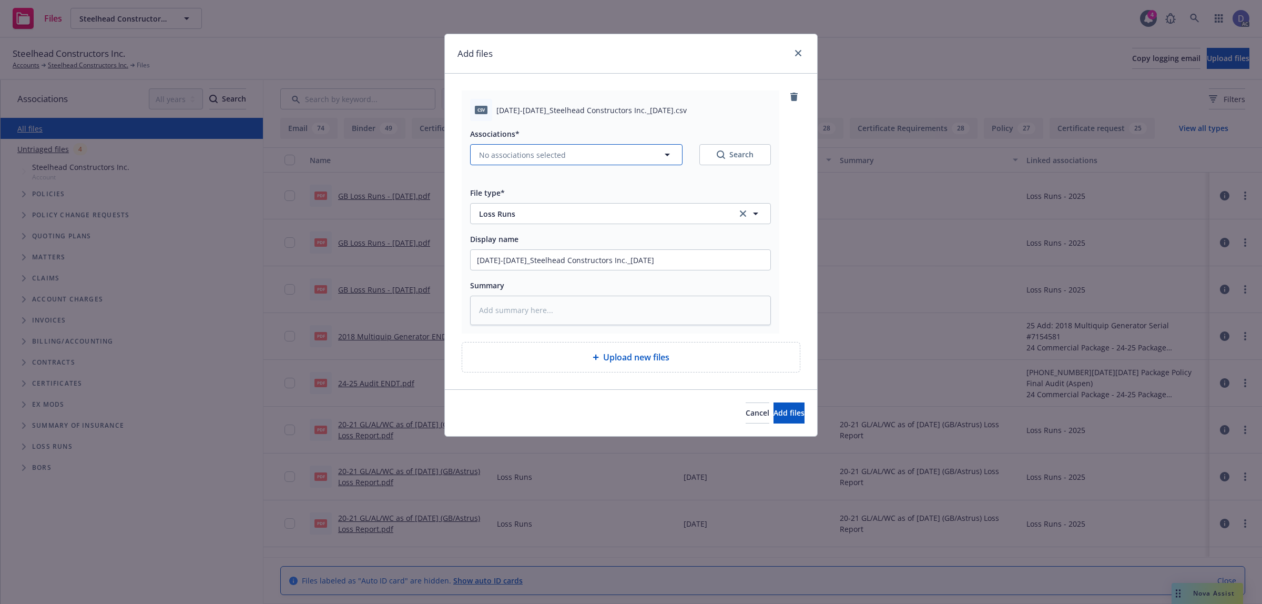
click at [639, 151] on button "No associations selected" at bounding box center [576, 154] width 212 height 21
type textarea "x"
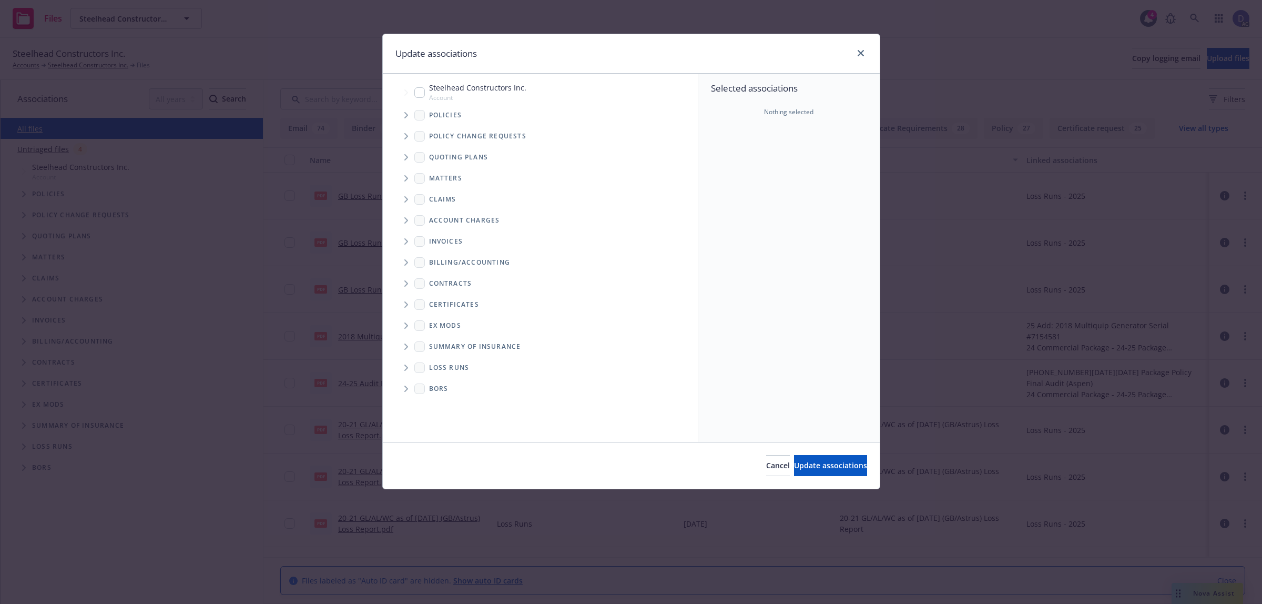
click at [400, 111] on span "Tree Example" at bounding box center [405, 115] width 17 height 17
click at [747, 146] on div "Selected associations Nothing selected" at bounding box center [788, 258] width 181 height 368
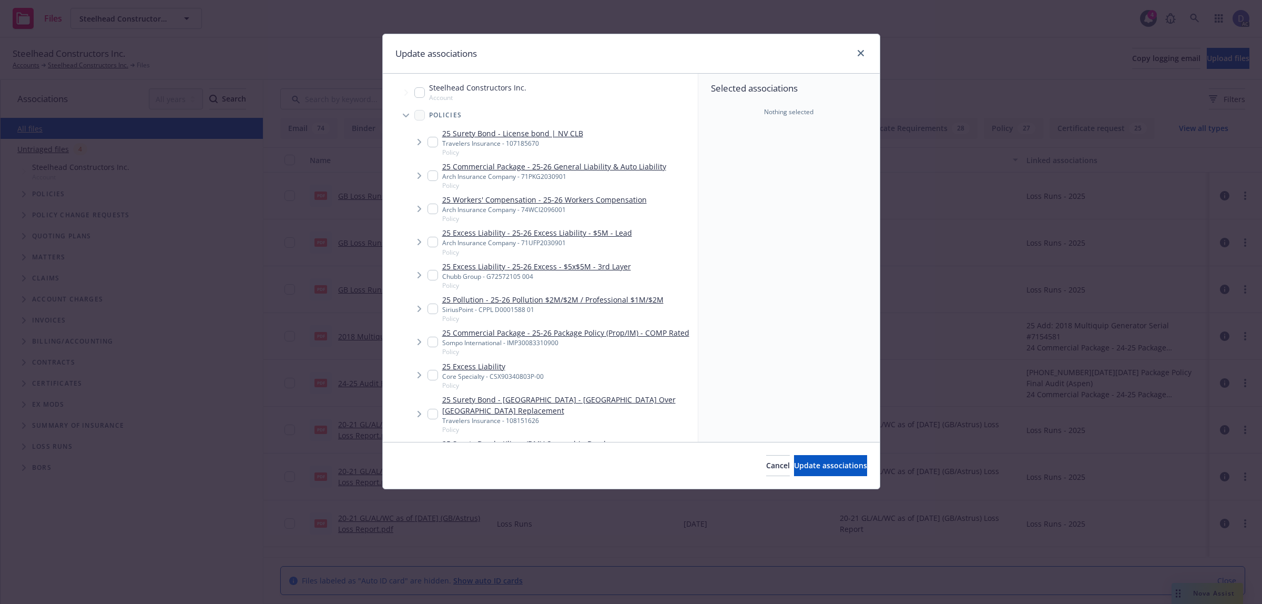
scroll to position [472, 0]
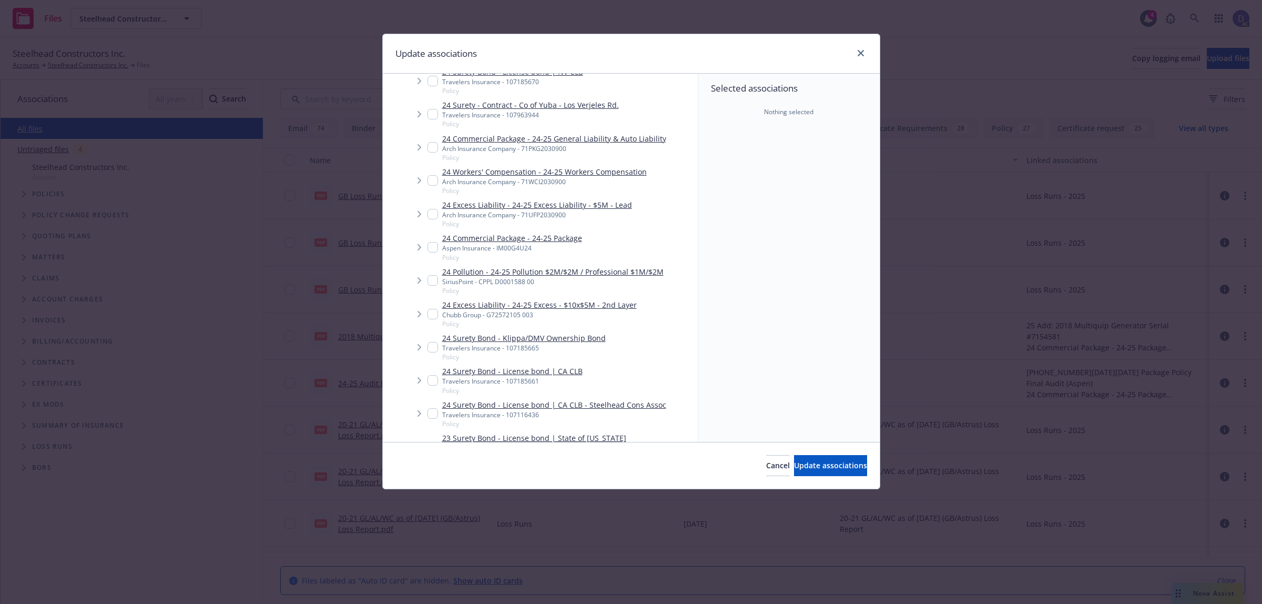
click at [430, 252] on input "Tree Example" at bounding box center [432, 247] width 11 height 11
checkbox input "true"
click at [840, 470] on span "Update associations" at bounding box center [830, 465] width 73 height 10
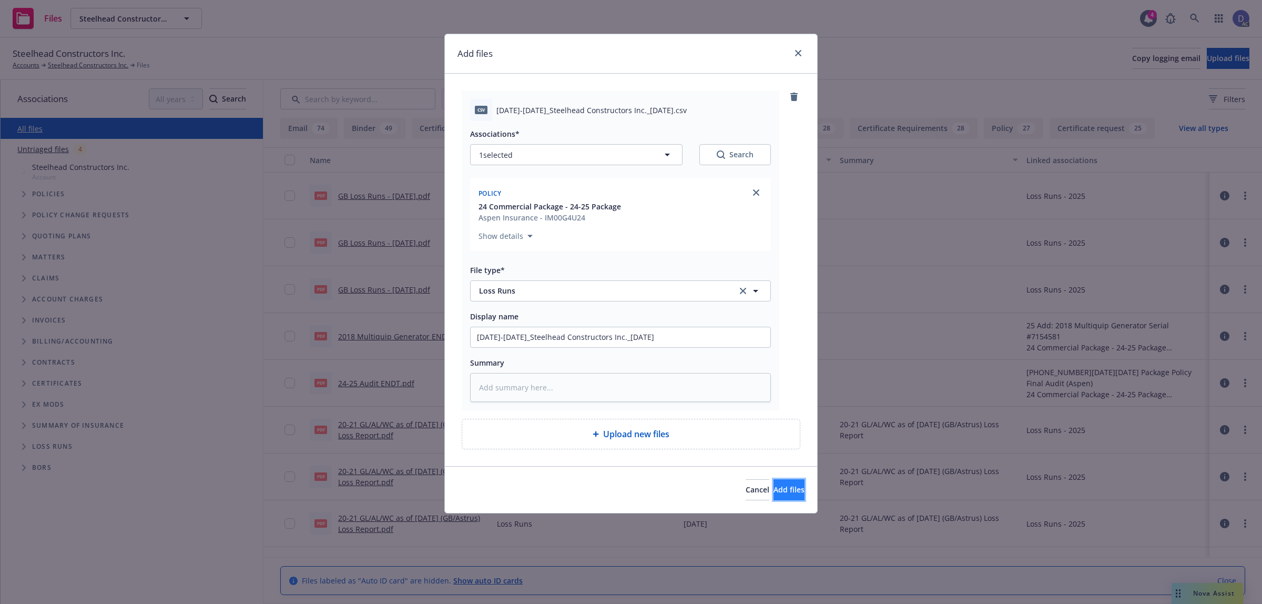
click at [773, 497] on button "Add files" at bounding box center [788, 489] width 31 height 21
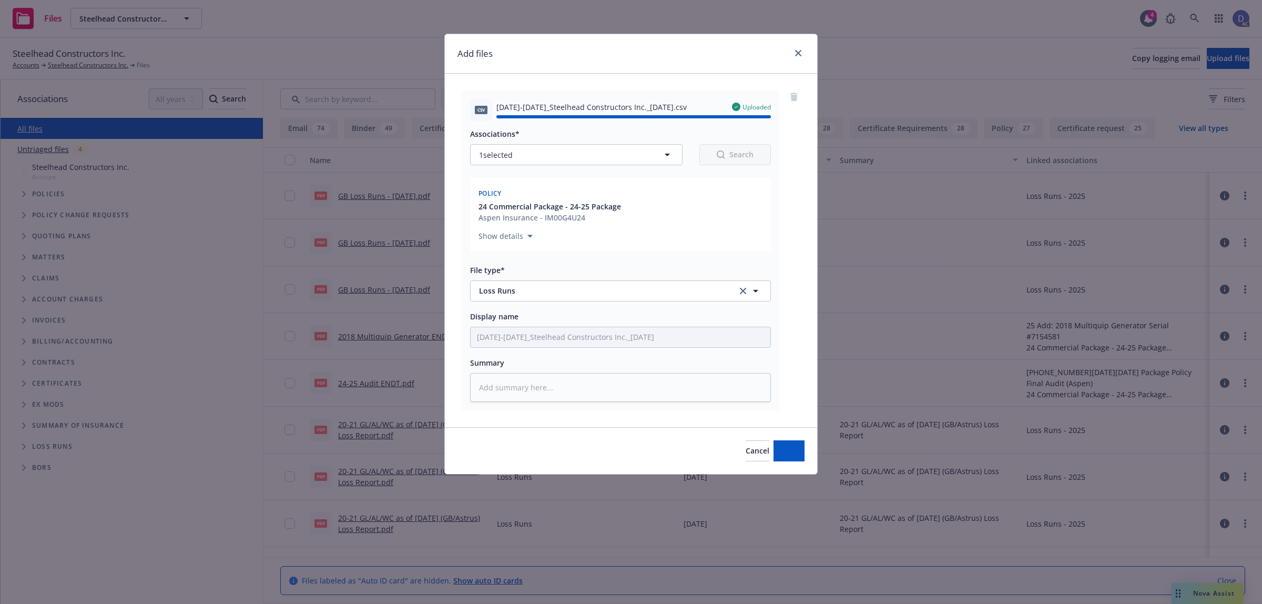
type textarea "x"
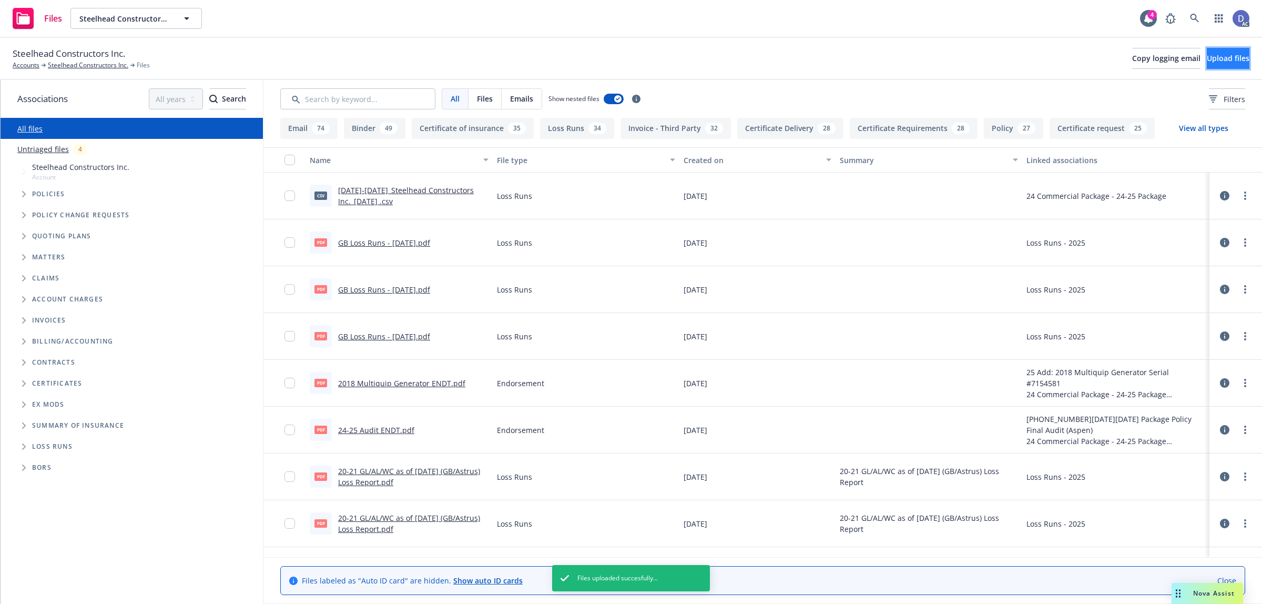
click at [1233, 69] on button "Upload files" at bounding box center [1228, 58] width 43 height 21
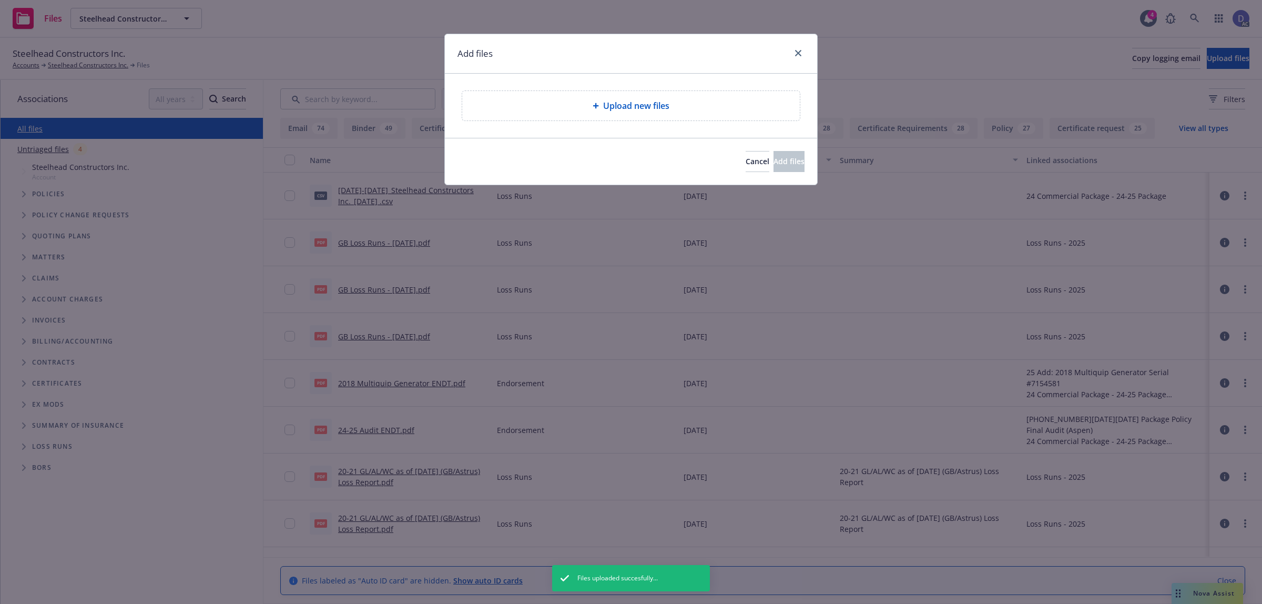
click at [803, 59] on div at bounding box center [796, 54] width 17 height 14
click at [797, 55] on icon "close" at bounding box center [798, 53] width 6 height 6
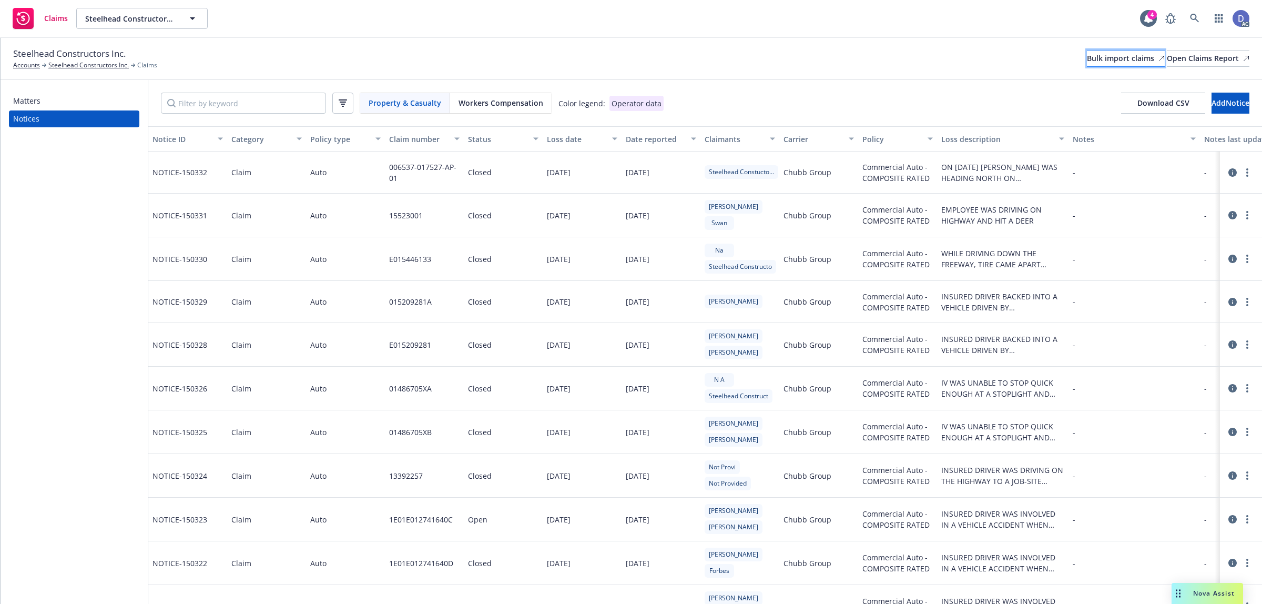
click at [1087, 59] on div "Bulk import claims" at bounding box center [1126, 58] width 78 height 16
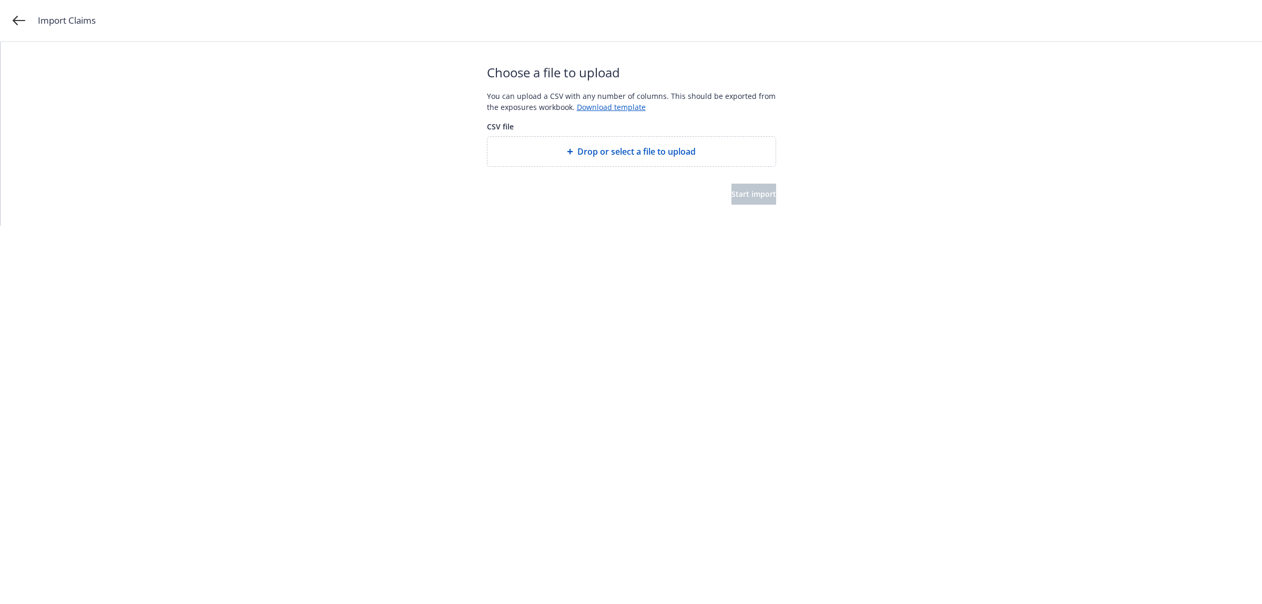
click at [658, 152] on span "Drop or select a file to upload" at bounding box center [636, 151] width 118 height 13
click at [731, 192] on span "Start import" at bounding box center [753, 194] width 45 height 10
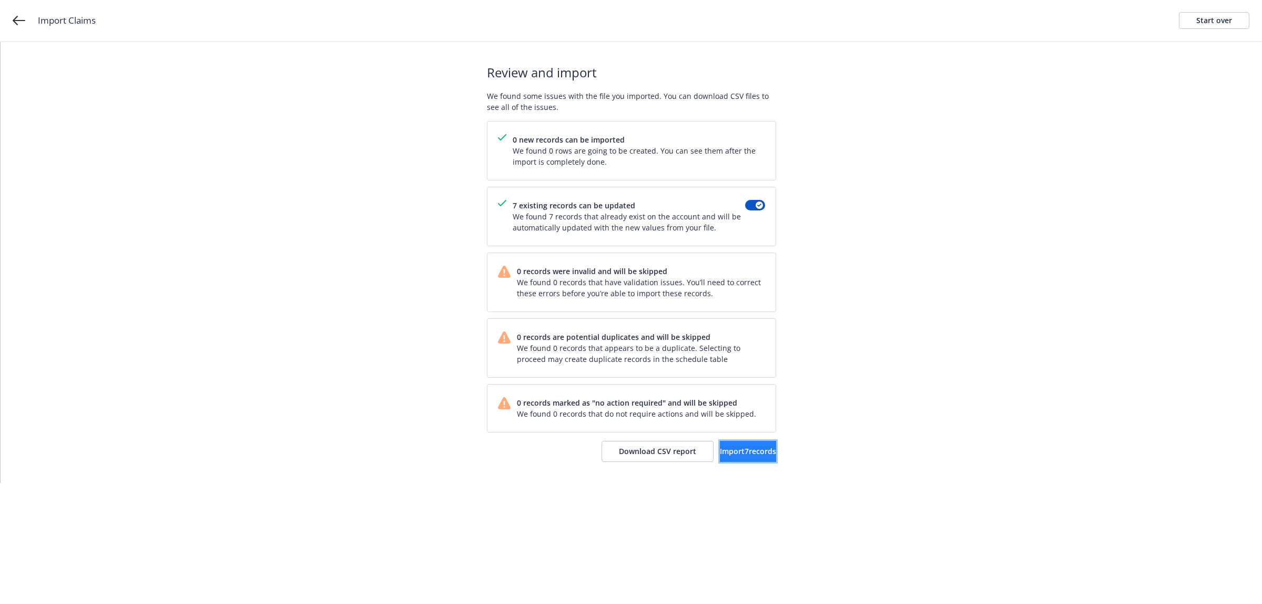
click at [720, 447] on span "Import 7 records" at bounding box center [748, 451] width 56 height 10
click at [734, 452] on span "View accounts" at bounding box center [733, 451] width 52 height 10
